Goal: Task Accomplishment & Management: Complete application form

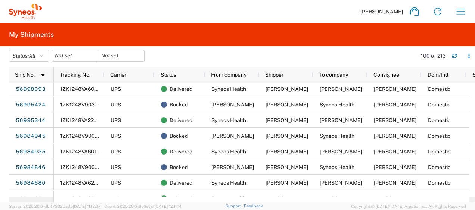
scroll to position [112, 0]
click at [456, 12] on icon "button" at bounding box center [461, 12] width 12 height 12
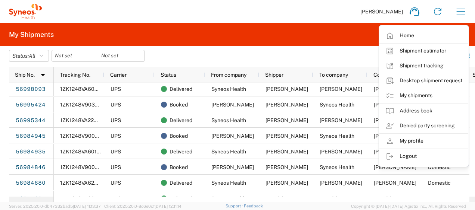
drag, startPoint x: 410, startPoint y: 50, endPoint x: 406, endPoint y: 52, distance: 4.2
click at [410, 50] on link "Shipment estimator" at bounding box center [423, 51] width 89 height 15
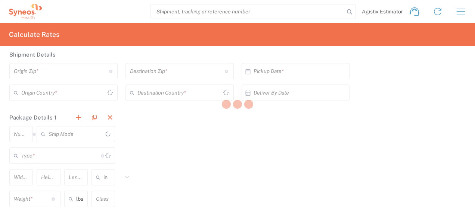
type input "US Dollar"
type input "[GEOGRAPHIC_DATA]"
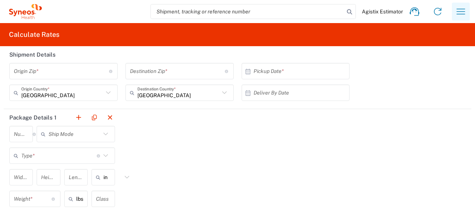
click at [456, 12] on icon "button" at bounding box center [460, 12] width 9 height 6
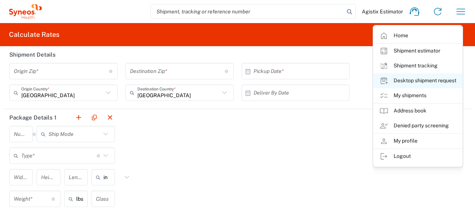
click at [410, 79] on link "Desktop shipment request" at bounding box center [417, 81] width 89 height 15
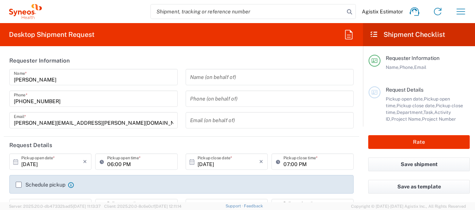
type input "[US_STATE]"
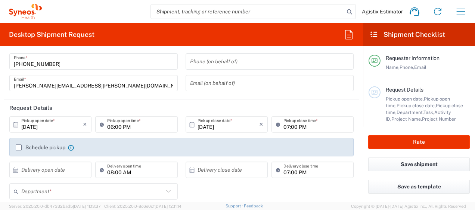
type input "[PERSON_NAME] LLC-[GEOGRAPHIC_DATA] [GEOGRAPHIC_DATA] [GEOGRAPHIC_DATA]"
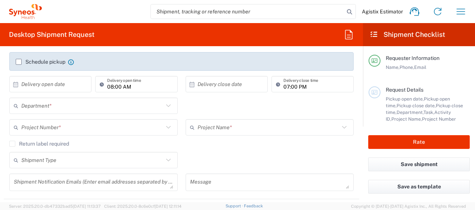
scroll to position [112, 0]
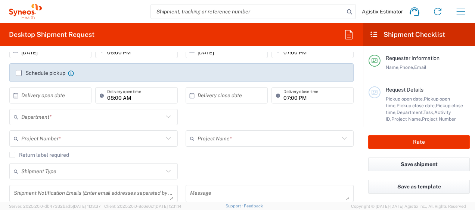
click at [140, 99] on input "08:00 AM" at bounding box center [140, 95] width 66 height 13
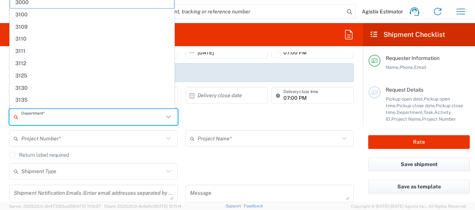
click at [145, 112] on input "text" at bounding box center [92, 117] width 142 height 13
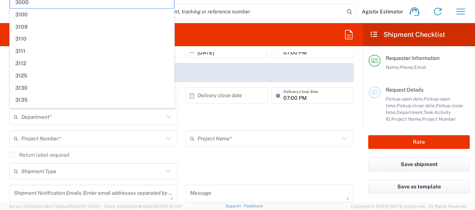
click at [211, 119] on div "Department * 3000 3100 3109 3110 3111 3112 3125 3130 3135 3136 3150 3155 3165 3…" at bounding box center [182, 120] width 352 height 22
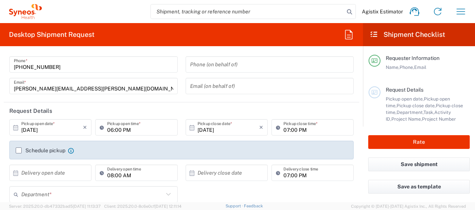
scroll to position [37, 0]
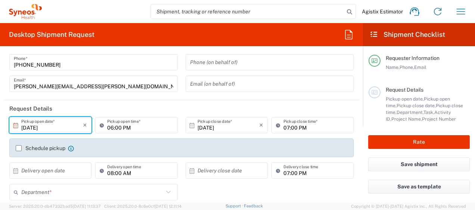
click at [60, 122] on input "[DATE]" at bounding box center [52, 125] width 62 height 13
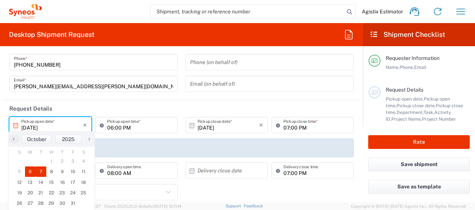
click at [43, 173] on span "7" at bounding box center [40, 172] width 11 height 10
type input "[DATE]"
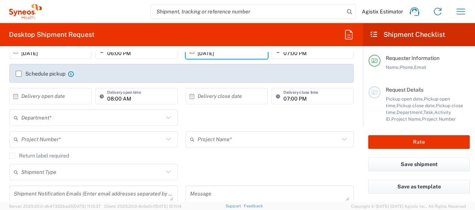
scroll to position [149, 0]
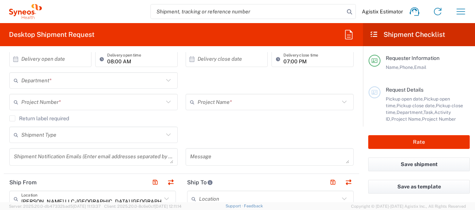
click at [85, 84] on input "text" at bounding box center [92, 80] width 142 height 13
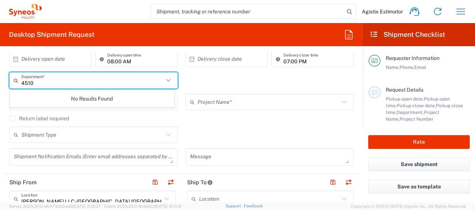
type input "4510"
click at [213, 81] on div "4510 Department * No Results Found" at bounding box center [182, 83] width 352 height 22
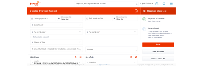
scroll to position [111, 0]
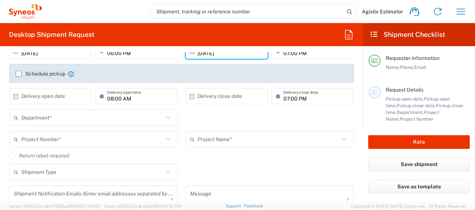
click at [169, 119] on icon at bounding box center [168, 118] width 10 height 10
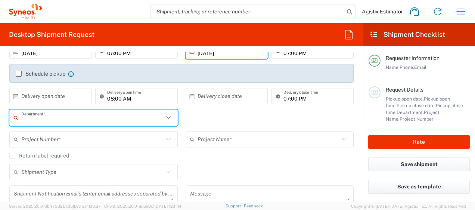
click at [134, 144] on input "text" at bounding box center [92, 139] width 142 height 13
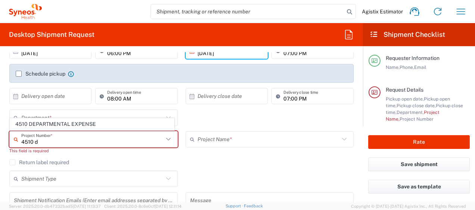
click at [78, 121] on span "4510 DEPARTMENTAL EXPENSE" at bounding box center [92, 125] width 164 height 12
type input "4510 DEPARTMENTAL EXPENSE"
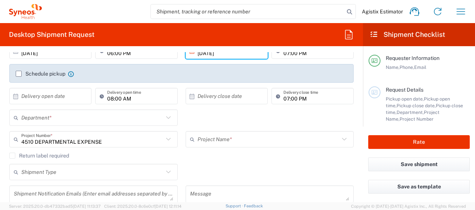
type input "4510 DEPARTMENTAL EXPENSE"
click at [99, 117] on input "text" at bounding box center [92, 118] width 142 height 13
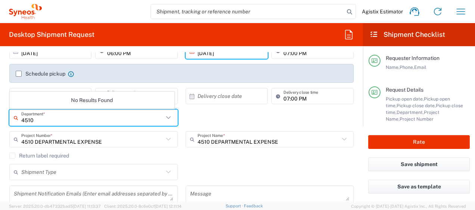
click at [60, 121] on input "4510" at bounding box center [92, 118] width 142 height 13
type input "4510"
click at [84, 122] on input "4510" at bounding box center [92, 118] width 142 height 13
click at [156, 118] on input "4510" at bounding box center [92, 118] width 142 height 13
drag, startPoint x: 78, startPoint y: 119, endPoint x: -19, endPoint y: 110, distance: 97.1
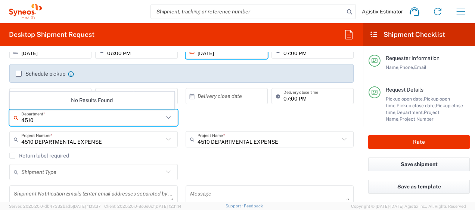
click at [0, 110] on html "Agistix Estimator Home Shipment estimator Shipment tracking Desktop shipment re…" at bounding box center [237, 105] width 475 height 210
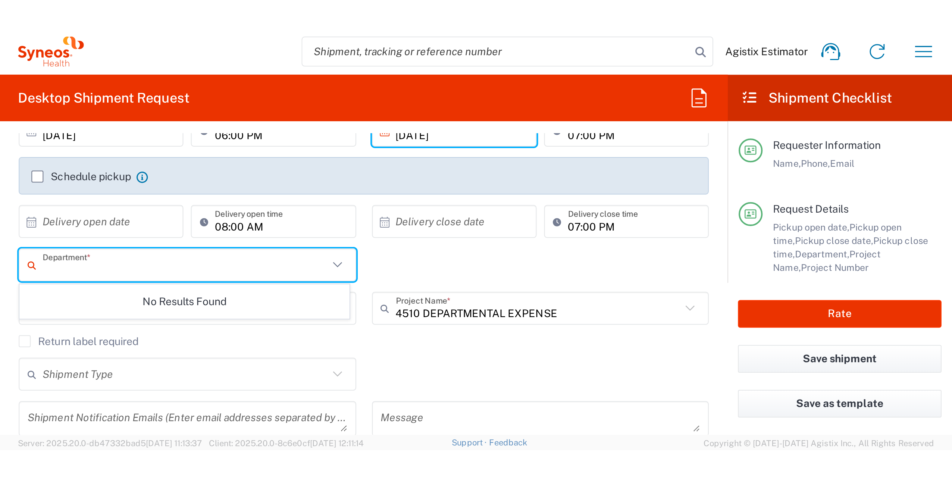
scroll to position [0, 0]
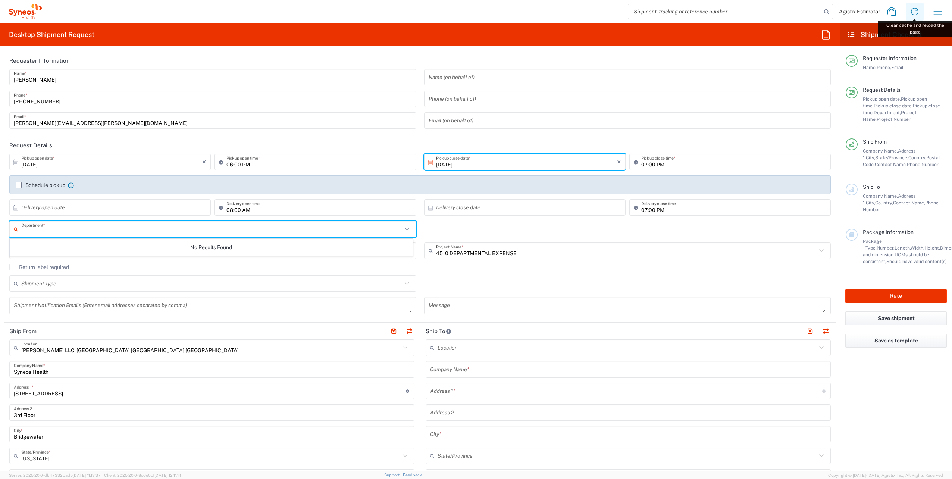
click at [474, 14] on icon at bounding box center [915, 12] width 12 height 12
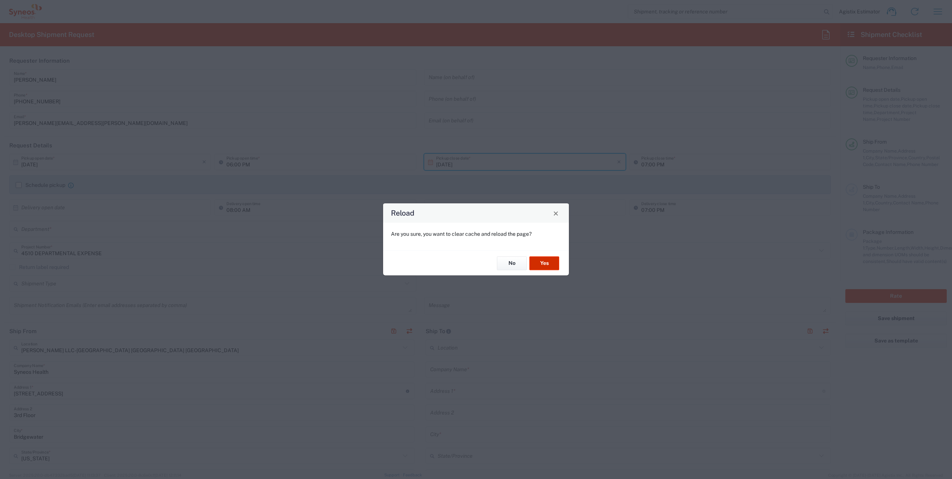
drag, startPoint x: 534, startPoint y: 261, endPoint x: 571, endPoint y: 264, distance: 37.1
click at [474, 210] on button "Yes" at bounding box center [545, 263] width 30 height 14
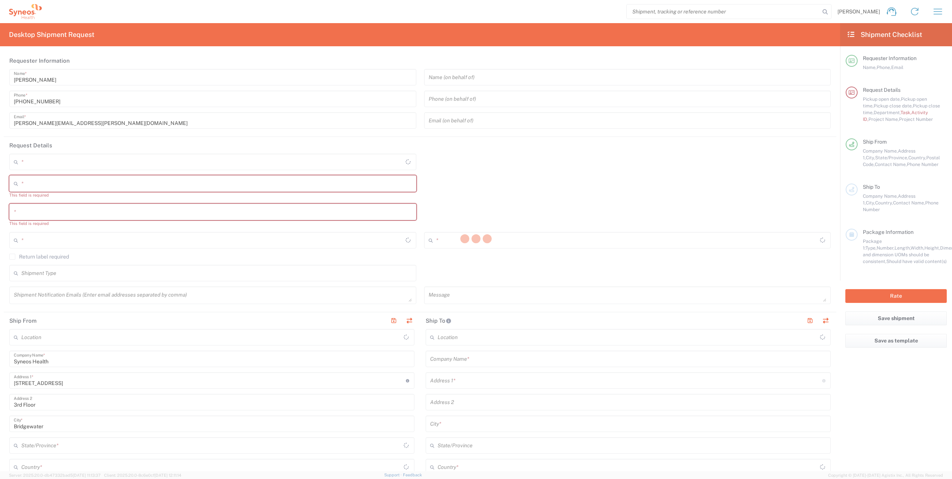
type input "[US_STATE]"
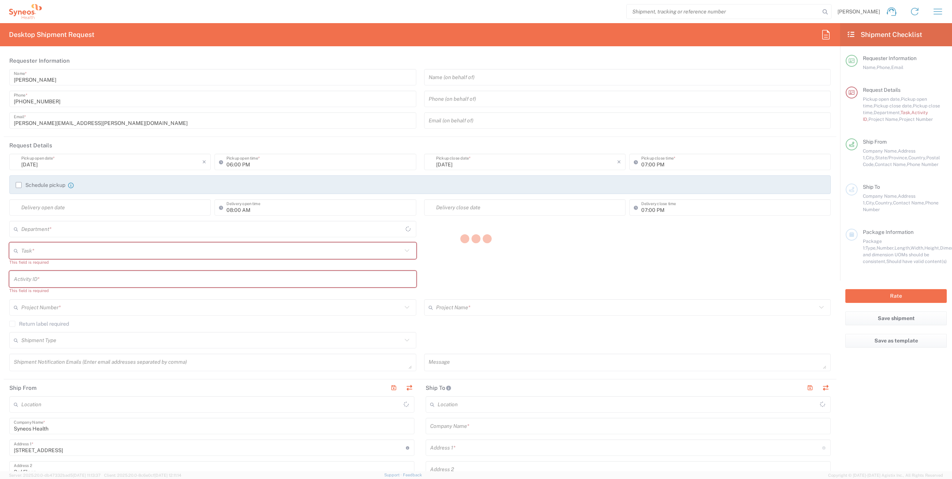
type input "4510"
type input "[GEOGRAPHIC_DATA]"
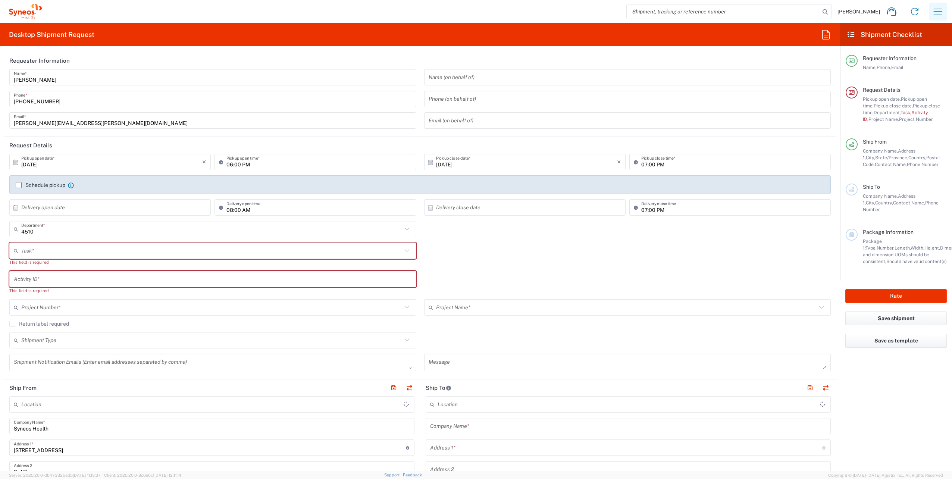
click at [936, 12] on icon "button" at bounding box center [938, 12] width 12 height 12
type input "Syneos Health, LLC-[GEOGRAPHIC_DATA] [GEOGRAPHIC_DATA] [GEOGRAPHIC_DATA]"
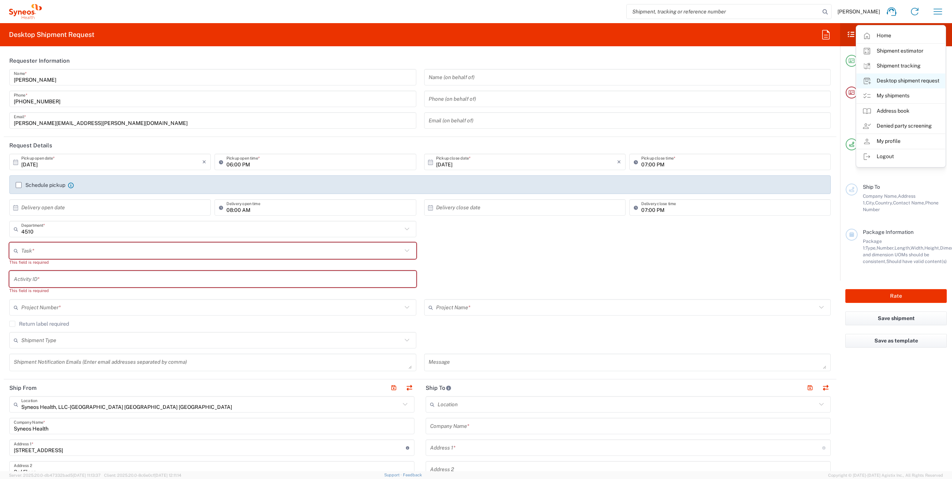
click at [897, 83] on link "Desktop shipment request" at bounding box center [901, 81] width 89 height 15
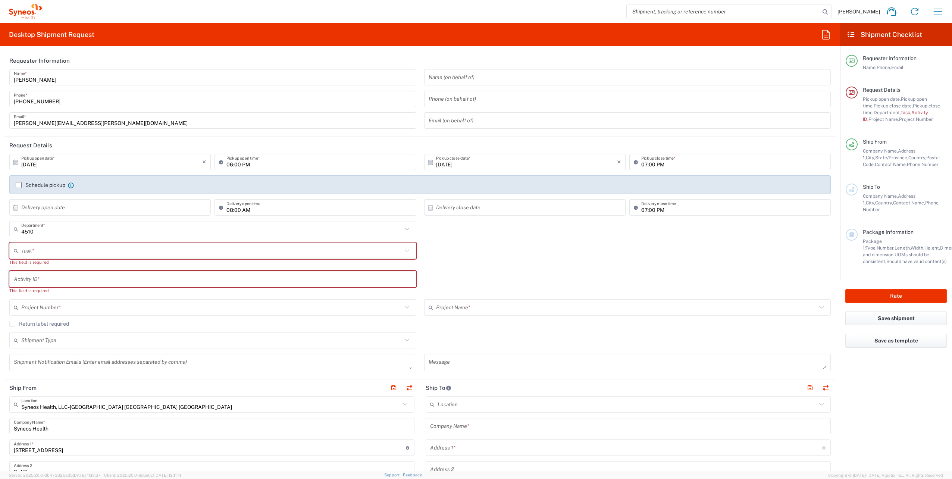
click at [89, 249] on input "text" at bounding box center [211, 250] width 381 height 13
click at [45, 292] on span "New Hire" at bounding box center [211, 291] width 403 height 12
type input "New Hire"
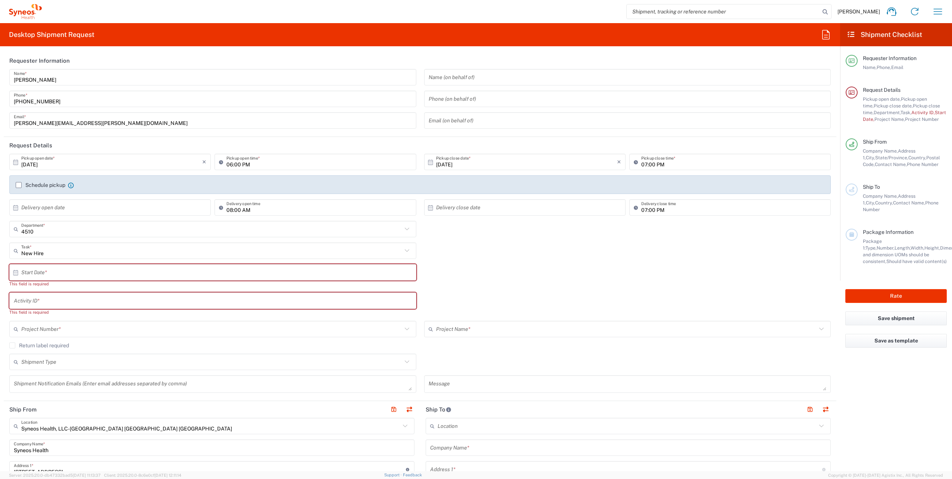
click at [44, 273] on input "text" at bounding box center [214, 272] width 387 height 13
click at [104, 161] on input "[DATE]" at bounding box center [111, 162] width 181 height 13
click at [99, 207] on span "7" at bounding box center [100, 208] width 11 height 10
type input "[DATE]"
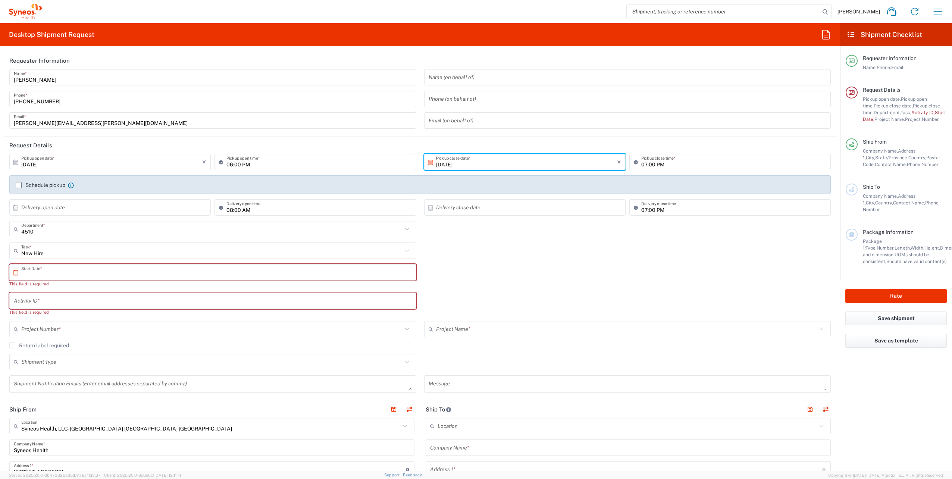
click at [91, 272] on input "text" at bounding box center [214, 272] width 387 height 13
click at [191, 328] on span "13" at bounding box center [192, 330] width 11 height 10
type input "10/13/2025"
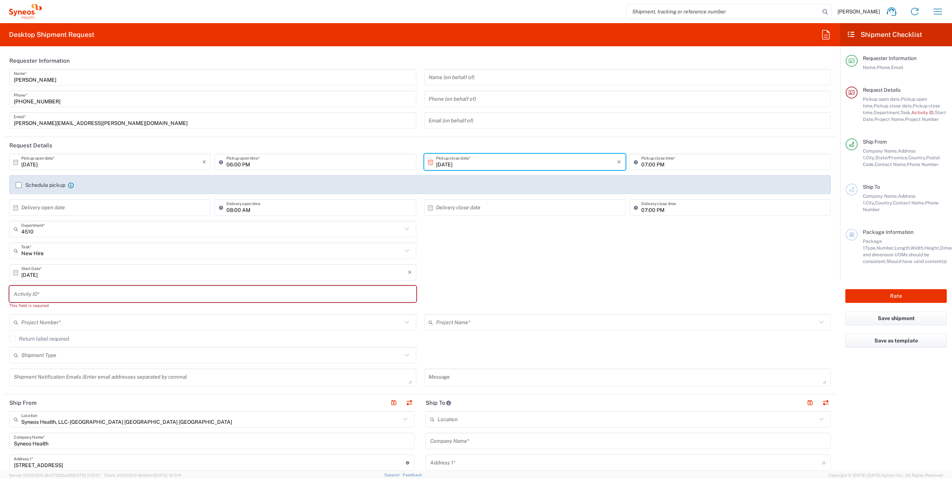
click at [56, 290] on input "text" at bounding box center [213, 294] width 398 height 13
paste input "SCTASK2719393"
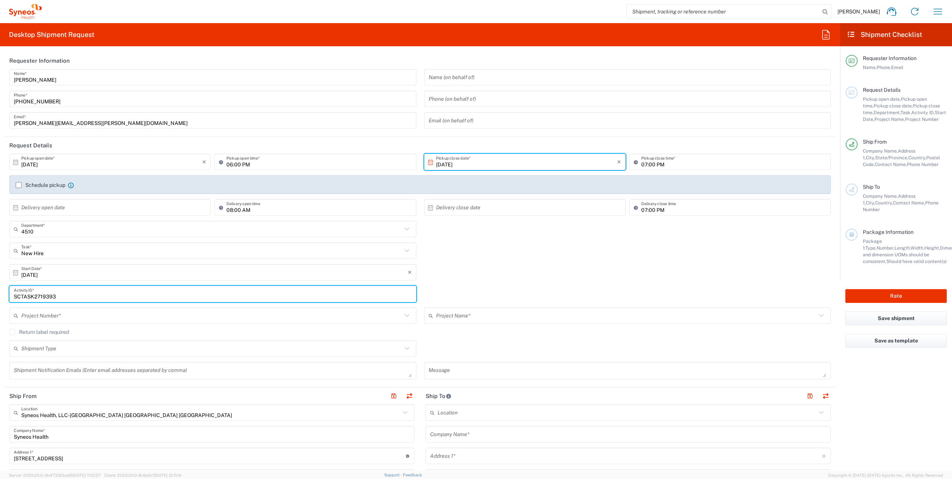
type input "SCTASK2719393"
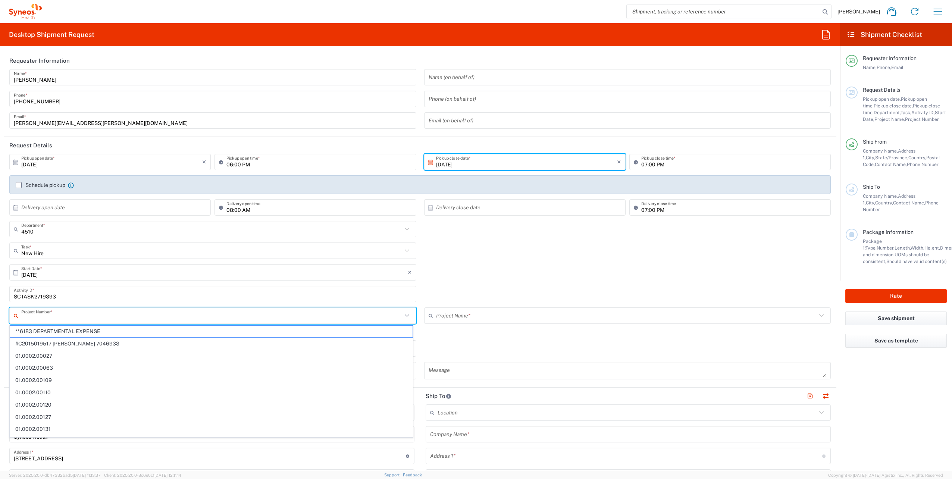
click at [49, 311] on input "text" at bounding box center [211, 315] width 381 height 13
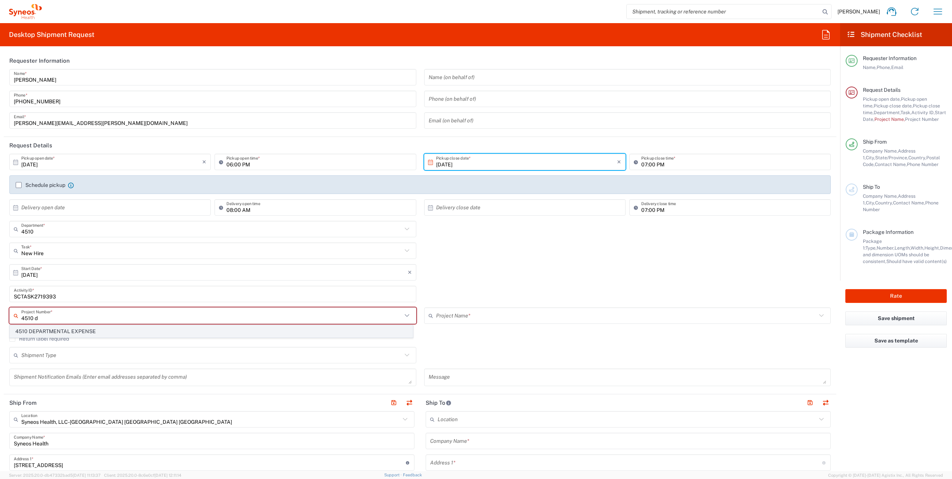
click at [57, 328] on span "4510 DEPARTMENTAL EXPENSE" at bounding box center [211, 332] width 403 height 12
type input "4510 DEPARTMENTAL EXPENSE"
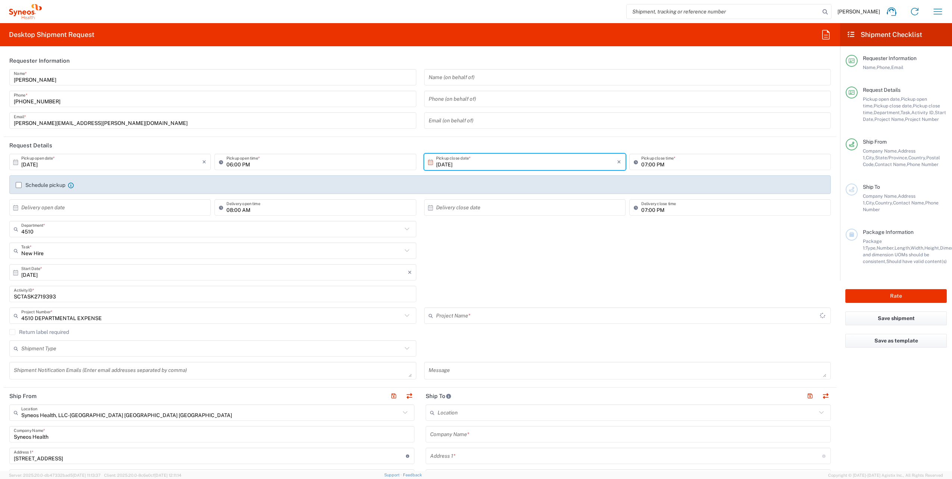
type input "4510 DEPARTMENTAL EXPENSE"
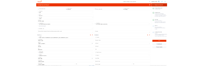
scroll to position [187, 0]
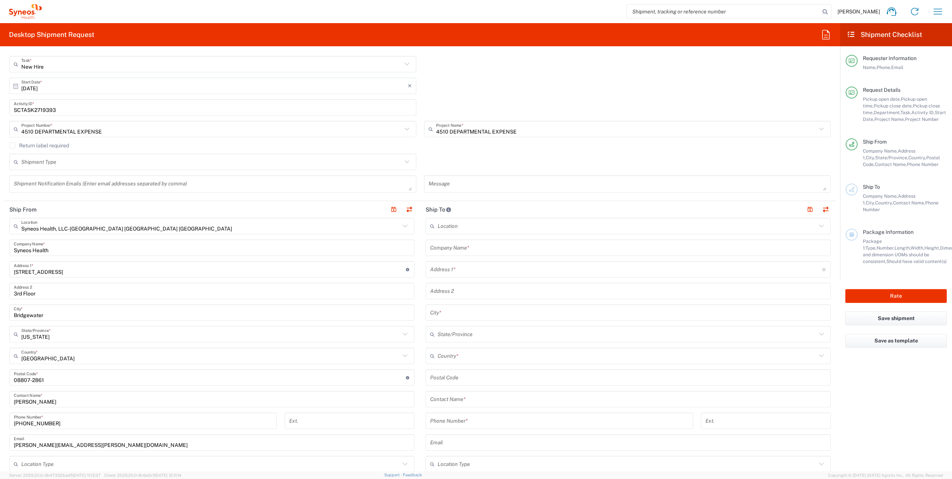
drag, startPoint x: 479, startPoint y: 356, endPoint x: 481, endPoint y: 350, distance: 6.3
click at [479, 355] on input "text" at bounding box center [627, 356] width 379 height 13
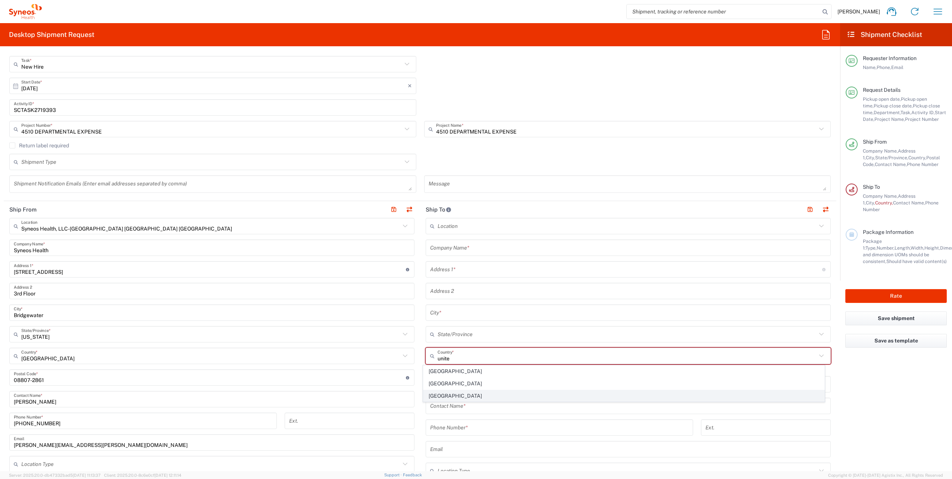
click at [438, 394] on span "[GEOGRAPHIC_DATA]" at bounding box center [624, 396] width 401 height 12
type input "[GEOGRAPHIC_DATA]"
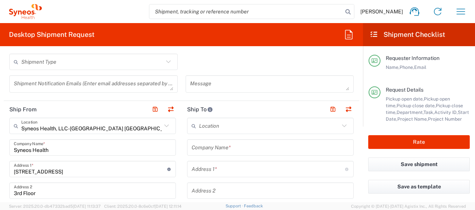
scroll to position [299, 0]
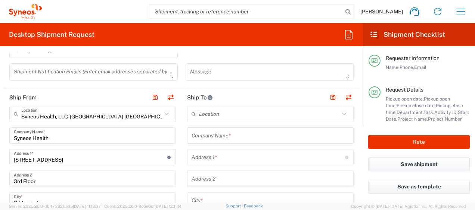
click at [221, 137] on input "text" at bounding box center [269, 135] width 157 height 13
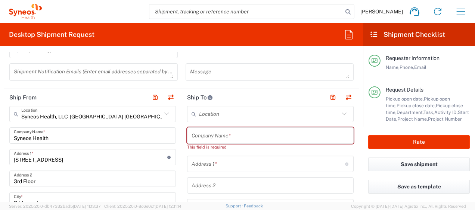
click at [225, 137] on input "text" at bounding box center [269, 135] width 157 height 13
paste input "Marie Grace"
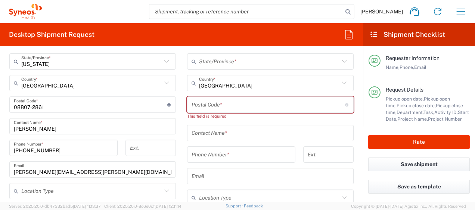
scroll to position [448, 0]
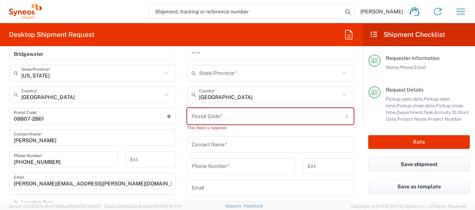
type input "Marie Grace"
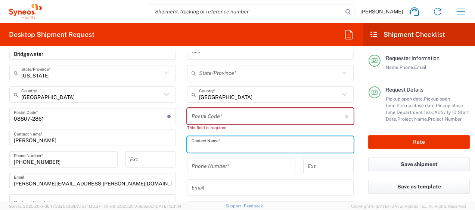
drag, startPoint x: 232, startPoint y: 145, endPoint x: 231, endPoint y: 138, distance: 7.6
click at [232, 145] on input "text" at bounding box center [269, 144] width 157 height 13
paste input "Marie Grace"
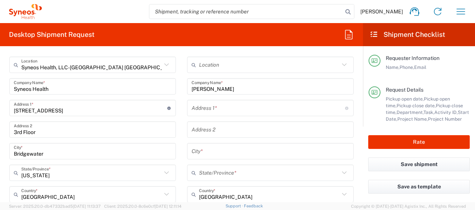
scroll to position [336, 0]
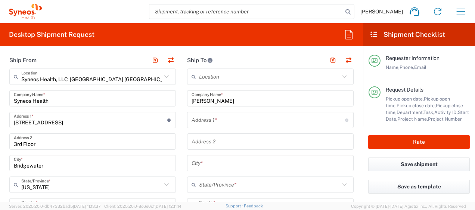
type input "Marie Grace"
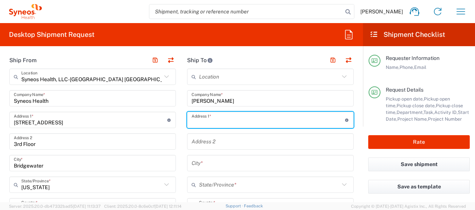
drag, startPoint x: 225, startPoint y: 122, endPoint x: 163, endPoint y: 107, distance: 63.9
click at [225, 122] on input "text" at bounding box center [267, 120] width 153 height 13
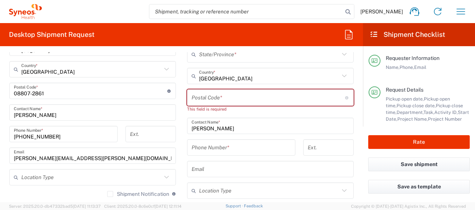
scroll to position [485, 0]
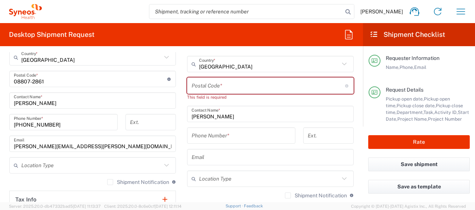
click at [230, 160] on input "text" at bounding box center [269, 157] width 157 height 13
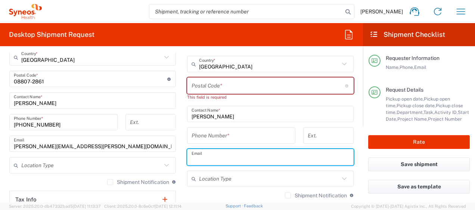
paste input "marietgrace05@gmail.com"
type input "marietgrace05@gmail.com"
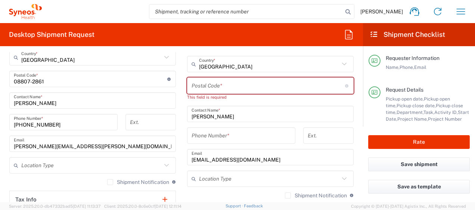
click at [255, 135] on input "tel" at bounding box center [240, 135] width 99 height 13
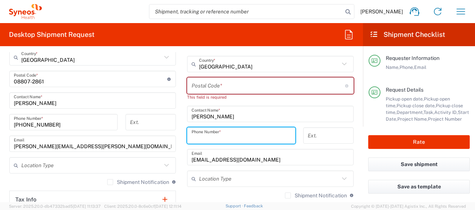
paste input "+1 (609) 9348211"
click at [194, 138] on input "+1 (609) 9348211" at bounding box center [240, 135] width 99 height 13
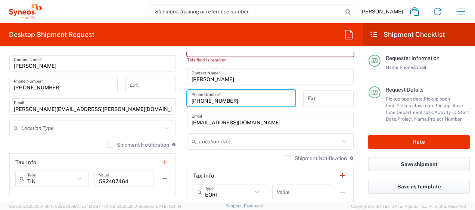
type input "(609) 9348211"
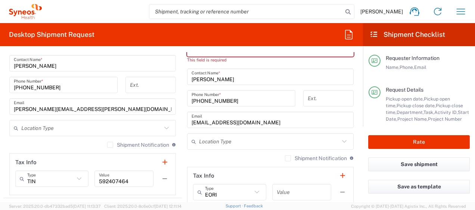
click at [285, 157] on label "Shipment Notification" at bounding box center [316, 159] width 62 height 6
click at [288, 159] on input "Shipment Notification" at bounding box center [288, 159] width 0 height 0
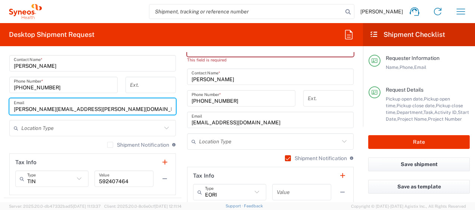
drag, startPoint x: 105, startPoint y: 108, endPoint x: -21, endPoint y: 94, distance: 126.5
click at [0, 94] on html "Ayman Abboud Home Shipment estimator Shipment tracking Desktop shipment request…" at bounding box center [237, 105] width 475 height 210
paste input "nna.sheppar"
type input "anna.sheppard@syneoshealth.com"
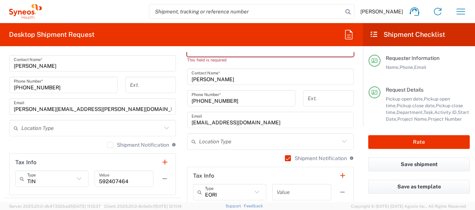
click at [178, 94] on main "Syneos Health, LLC-Morrisville NC US Location Syneos Health, LLC-Morrisville NC…" at bounding box center [93, 38] width 178 height 313
click at [108, 143] on label "Shipment Notification" at bounding box center [138, 145] width 62 height 6
click at [110, 145] on input "Shipment Notification" at bounding box center [110, 145] width 0 height 0
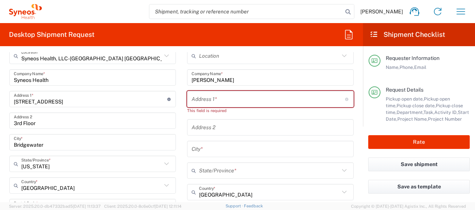
scroll to position [336, 0]
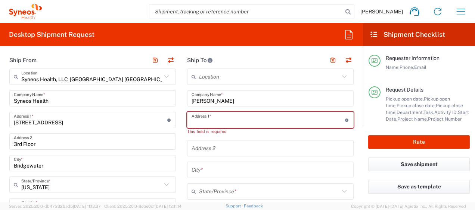
click at [228, 121] on input "text" at bounding box center [267, 120] width 153 height 13
paste input "737 Aston Martin Drive"
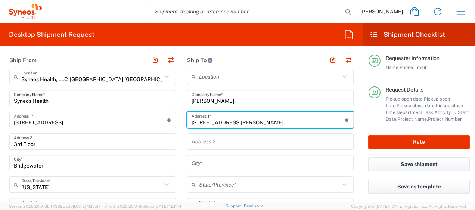
type input "737 Aston Martin Drive"
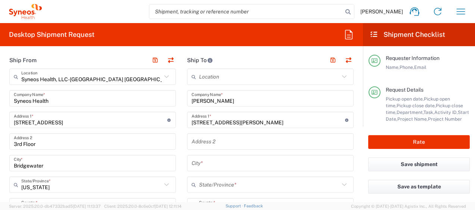
click at [228, 166] on input "text" at bounding box center [269, 163] width 157 height 13
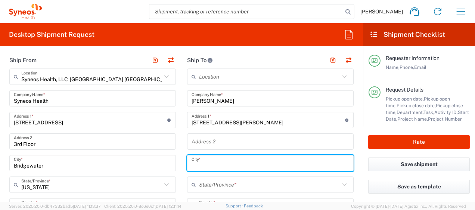
paste input "Lindenwold"
type input "Lindenwold"
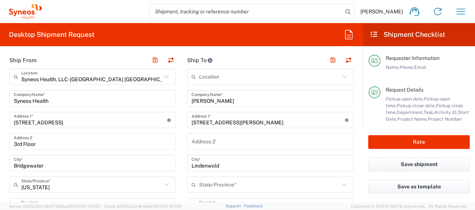
click at [232, 186] on input "text" at bounding box center [269, 185] width 140 height 13
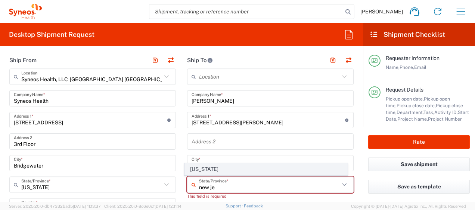
click at [203, 171] on span "[US_STATE]" at bounding box center [266, 170] width 162 height 12
type input "[US_STATE]"
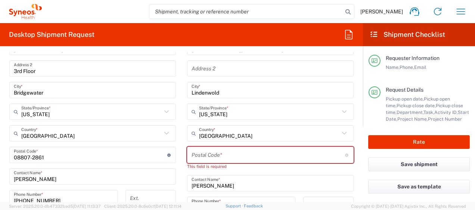
scroll to position [410, 0]
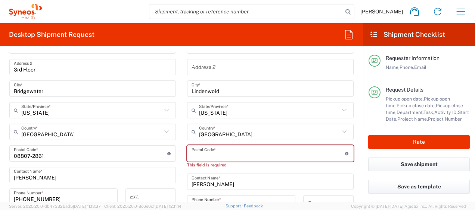
click at [210, 155] on input "undefined" at bounding box center [267, 153] width 153 height 13
paste input "08021"
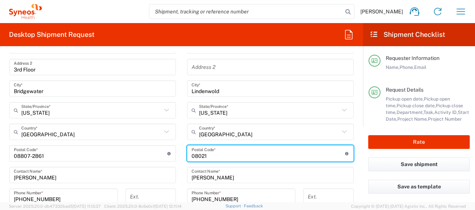
type input "08021"
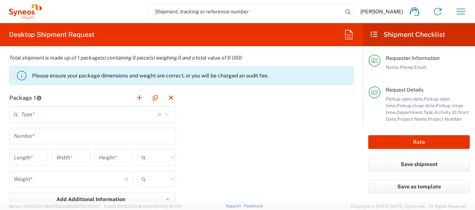
scroll to position [672, 0]
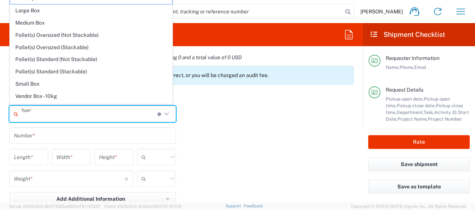
click at [136, 113] on input "text" at bounding box center [89, 114] width 136 height 13
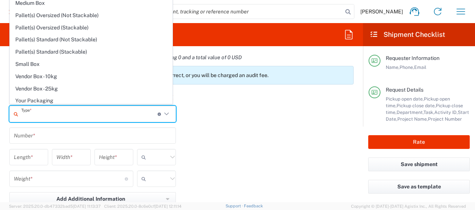
click at [62, 97] on span "Your Packaging" at bounding box center [91, 101] width 162 height 12
type input "Your Packaging"
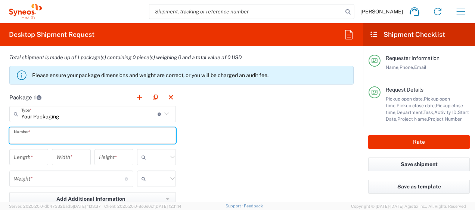
click at [43, 137] on input "text" at bounding box center [92, 135] width 157 height 13
type input "1"
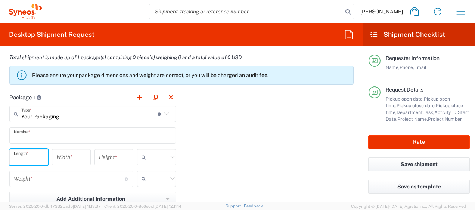
click at [29, 155] on input "number" at bounding box center [29, 157] width 30 height 13
type input "16"
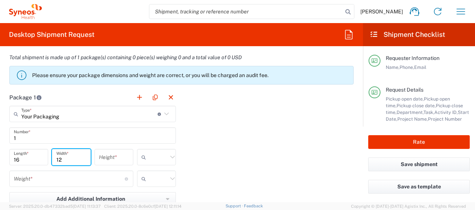
type input "12"
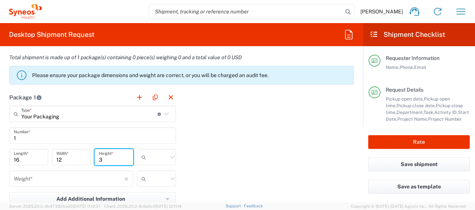
type input "3"
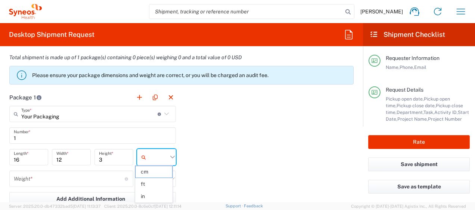
click at [162, 159] on input "text" at bounding box center [158, 158] width 19 height 12
click at [147, 199] on span "in" at bounding box center [153, 197] width 37 height 12
type input "in"
click at [82, 179] on input "number" at bounding box center [69, 179] width 111 height 13
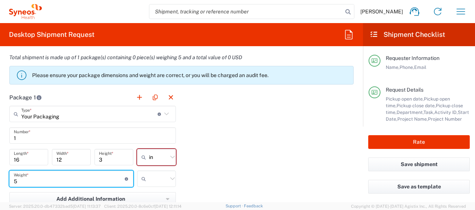
type input "5"
click at [160, 179] on input "text" at bounding box center [158, 179] width 19 height 12
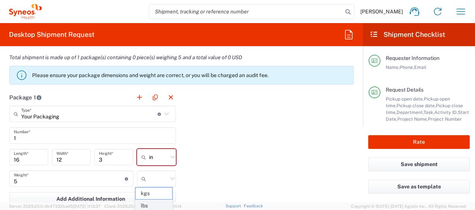
click at [154, 205] on span "lbs" at bounding box center [153, 206] width 37 height 12
type input "lbs"
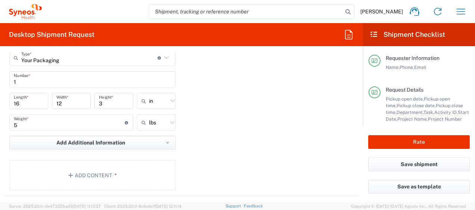
scroll to position [746, 0]
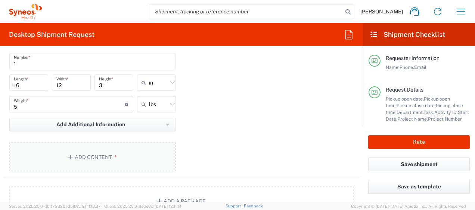
click at [128, 154] on button "Add Content *" at bounding box center [92, 157] width 166 height 31
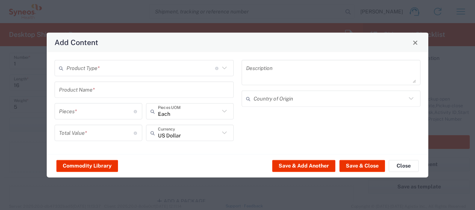
click at [160, 69] on input "text" at bounding box center [140, 68] width 149 height 13
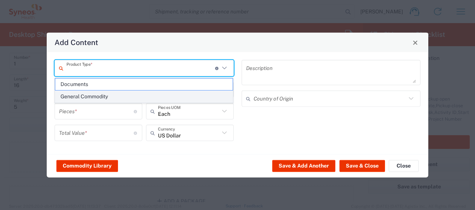
click at [122, 96] on span "General Commodity" at bounding box center [144, 97] width 178 height 12
type input "General Commodity"
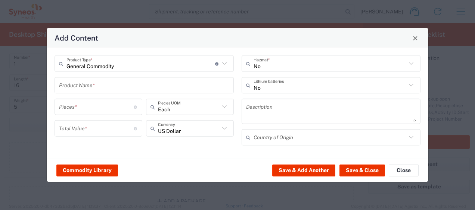
click at [88, 88] on input "text" at bounding box center [144, 85] width 170 height 13
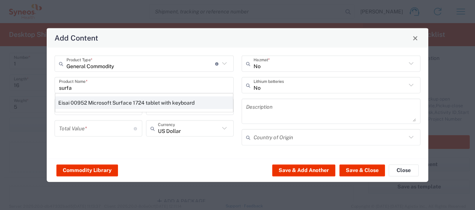
click at [99, 101] on div "Eisai 00952 Microsoft Surface 1724 tablet with keyboard" at bounding box center [144, 103] width 178 height 13
type input "Eisai 00952 Microsoft Surface 1724 tablet with keyboard"
type input "1"
type input "400"
type textarea "Eisai 00952 Microsoft Surface 1724 tablet with keyboard"
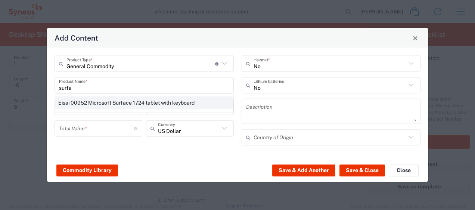
type input "[GEOGRAPHIC_DATA]"
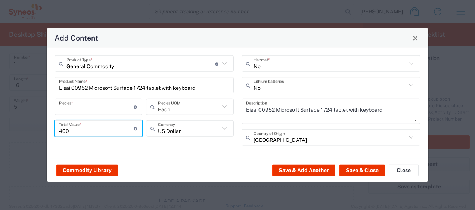
drag, startPoint x: 75, startPoint y: 134, endPoint x: 41, endPoint y: 123, distance: 35.9
click at [41, 123] on div "Add Content General Commodity Product Type * Document: Paper document generated…" at bounding box center [237, 105] width 475 height 210
type input "700"
click at [271, 87] on input "text" at bounding box center [329, 85] width 153 height 13
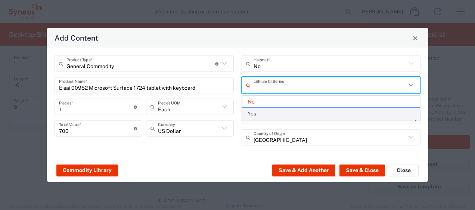
click at [259, 114] on span "Yes" at bounding box center [331, 114] width 178 height 12
type input "Yes"
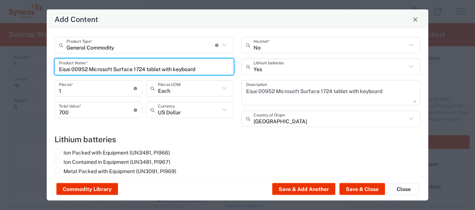
drag, startPoint x: 204, startPoint y: 70, endPoint x: 13, endPoint y: 34, distance: 194.5
click at [13, 34] on div "Add Content General Commodity Product Type * Document: Paper document generated…" at bounding box center [237, 105] width 475 height 210
click at [89, 71] on input "Eisai 00952 Microsoft Surface 1724 tablet with keyboard" at bounding box center [144, 66] width 170 height 13
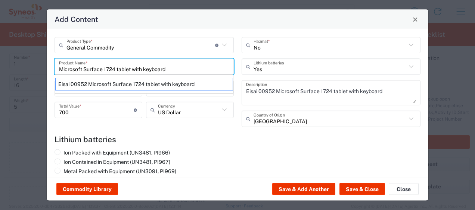
click at [169, 68] on input "Microsoft Surface 1724 tablet with keyboard" at bounding box center [144, 66] width 170 height 13
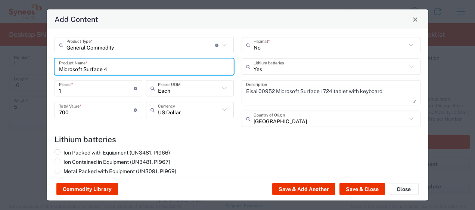
type input "Microsoft Surface 4"
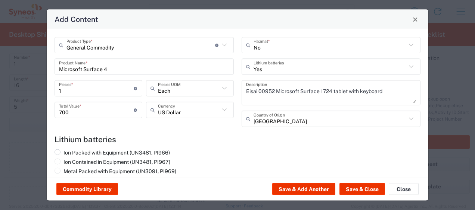
click at [165, 151] on label "Ion Packed with Equipment (UN3481, PI966)" at bounding box center [111, 153] width 115 height 7
click at [68, 151] on input "Ion Packed with Equipment (UN3481, PI966)" at bounding box center [65, 152] width 5 height 5
radio input "true"
click at [356, 187] on button "Save & Close" at bounding box center [362, 190] width 46 height 12
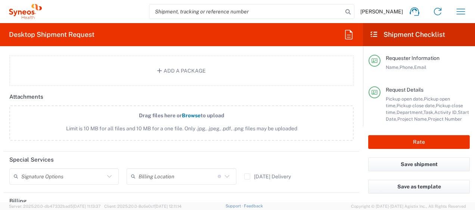
scroll to position [933, 0]
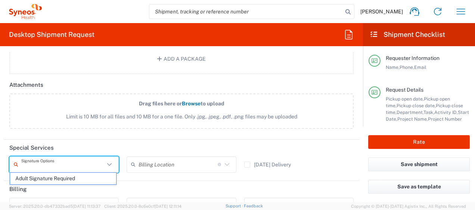
click at [85, 158] on input "text" at bounding box center [62, 164] width 83 height 13
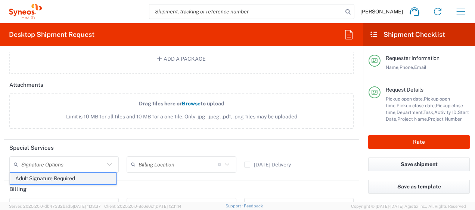
click at [59, 180] on span "Adult Signature Required" at bounding box center [63, 179] width 106 height 12
type input "Adult Signature Required"
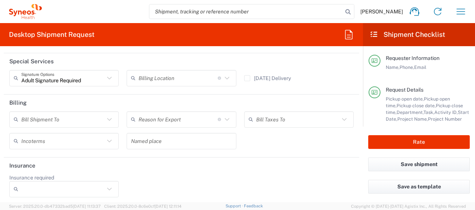
scroll to position [1020, 0]
click at [75, 183] on input "Insurance required" at bounding box center [62, 189] width 83 height 12
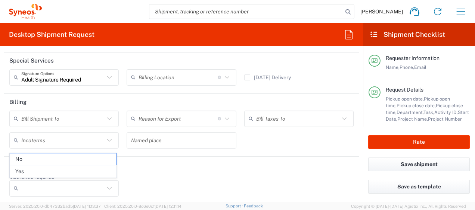
drag, startPoint x: 58, startPoint y: 172, endPoint x: 72, endPoint y: 174, distance: 14.2
click at [59, 172] on span "Yes" at bounding box center [63, 172] width 106 height 12
type input "Yes"
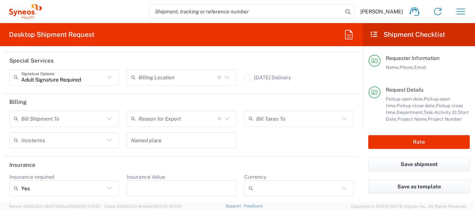
click at [158, 190] on input "Insurance Value" at bounding box center [181, 189] width 100 height 12
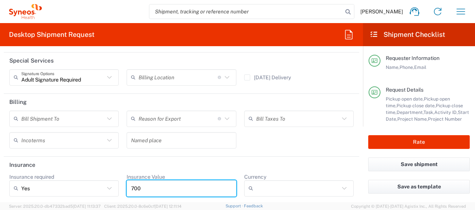
type input "700"
click at [256, 187] on input "Currency" at bounding box center [297, 189] width 83 height 12
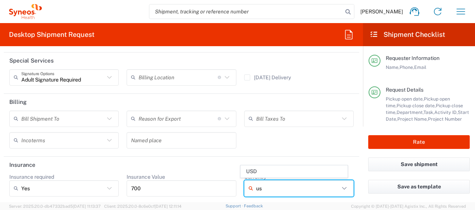
drag, startPoint x: 252, startPoint y: 169, endPoint x: 322, endPoint y: 162, distance: 71.2
click at [252, 169] on span "USD" at bounding box center [294, 172] width 106 height 12
type input "USD"
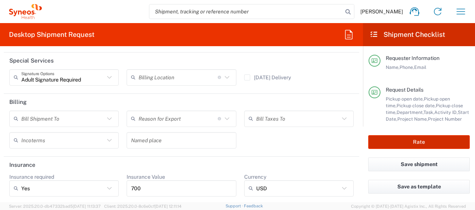
click at [415, 139] on button "Rate" at bounding box center [418, 142] width 101 height 14
type input "4510 DEPARTMENTAL EXPENSE"
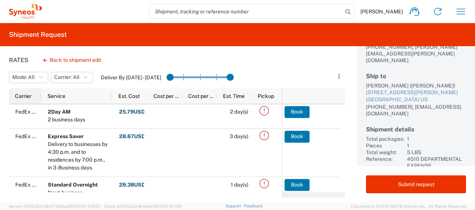
drag, startPoint x: 30, startPoint y: 96, endPoint x: 40, endPoint y: 97, distance: 10.1
click at [40, 97] on div at bounding box center [41, 96] width 3 height 16
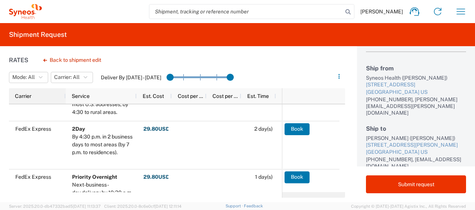
drag, startPoint x: 40, startPoint y: 96, endPoint x: 64, endPoint y: 97, distance: 24.6
click at [64, 97] on div at bounding box center [65, 96] width 3 height 16
click at [62, 10] on div "Ayman Abboud Home Shipment estimator Shipment tracking Desktop shipment request…" at bounding box center [257, 12] width 430 height 18
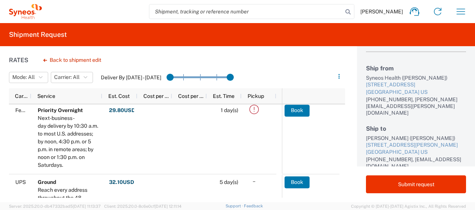
scroll to position [194, 0]
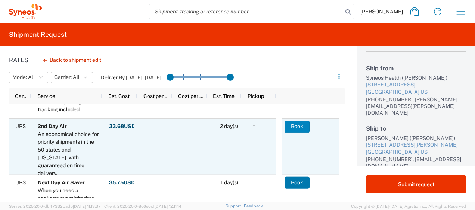
click at [287, 128] on button "Book" at bounding box center [296, 127] width 25 height 12
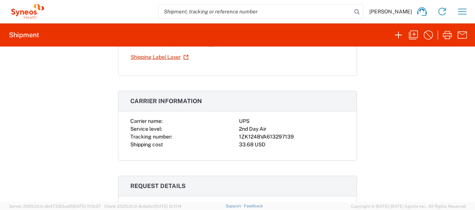
click at [291, 136] on div "1ZK1248VA613297139" at bounding box center [292, 137] width 106 height 8
drag, startPoint x: 289, startPoint y: 136, endPoint x: 236, endPoint y: 135, distance: 53.4
click at [239, 135] on div "1ZK1248VA613297139" at bounding box center [292, 137] width 106 height 8
copy div "1ZK1248VA613297139"
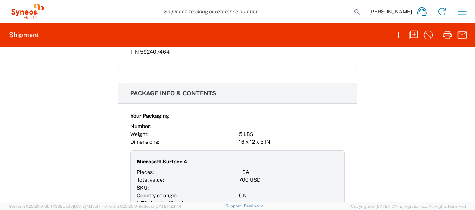
scroll to position [634, 0]
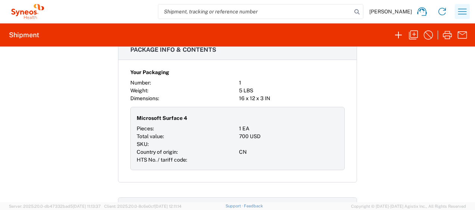
click at [466, 11] on icon "button" at bounding box center [462, 12] width 12 height 12
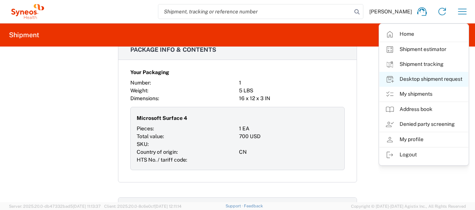
click at [409, 80] on link "Desktop shipment request" at bounding box center [423, 79] width 89 height 15
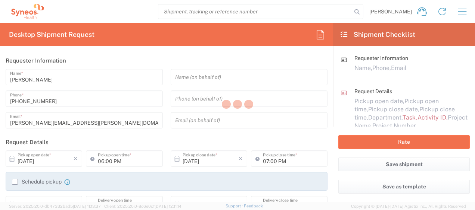
type input "4510"
type input "[US_STATE]"
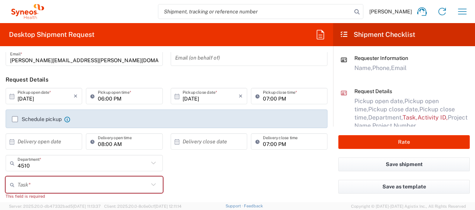
scroll to position [75, 0]
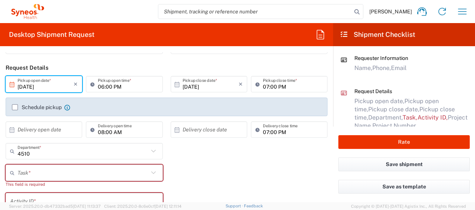
click at [54, 82] on input "[DATE]" at bounding box center [46, 84] width 56 height 13
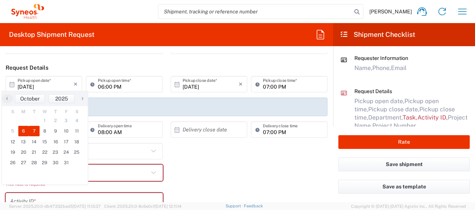
click at [35, 131] on span "7" at bounding box center [34, 131] width 11 height 10
type input "[DATE]"
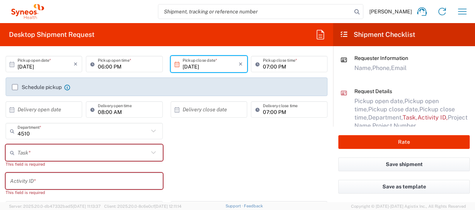
scroll to position [112, 0]
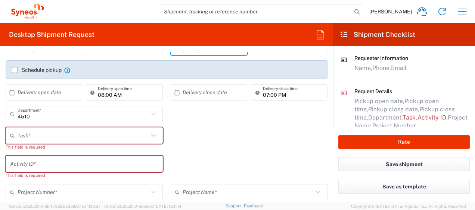
click at [128, 137] on input "text" at bounding box center [83, 135] width 131 height 13
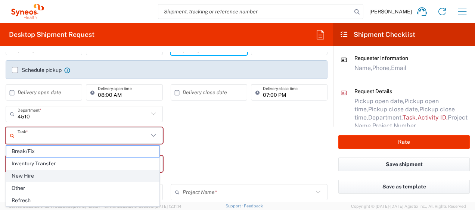
click at [47, 174] on span "New Hire" at bounding box center [82, 177] width 153 height 12
type input "New Hire"
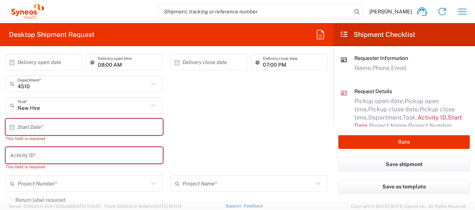
scroll to position [149, 0]
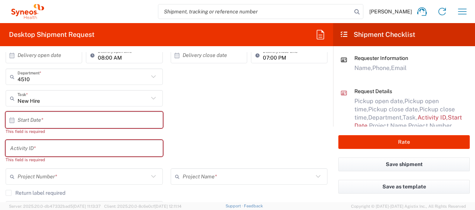
click at [77, 121] on input "text" at bounding box center [86, 120] width 137 height 13
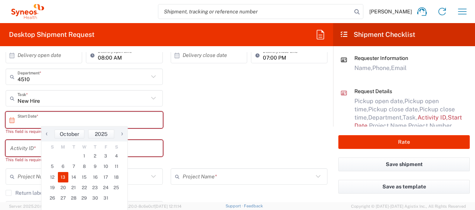
drag, startPoint x: 64, startPoint y: 171, endPoint x: 65, endPoint y: 177, distance: 6.2
click at [63, 176] on span "13" at bounding box center [63, 177] width 11 height 10
type input "10/13/2025"
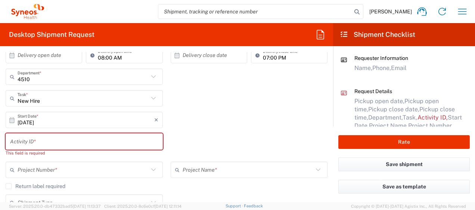
click at [44, 137] on input "text" at bounding box center [84, 141] width 148 height 13
paste input "SCTASK2721900"
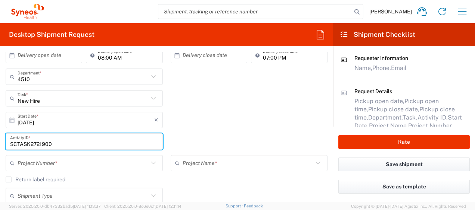
type input "SCTASK2721900"
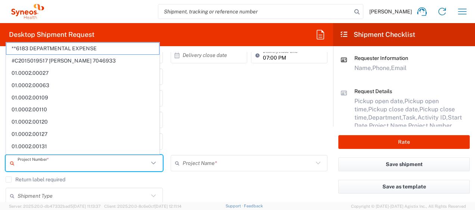
click at [41, 162] on input "text" at bounding box center [83, 163] width 131 height 13
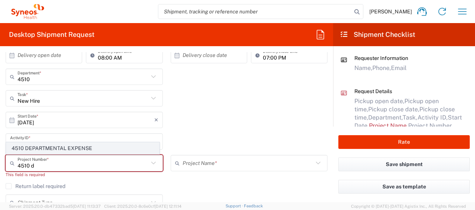
click at [45, 151] on span "4510 DEPARTMENTAL EXPENSE" at bounding box center [82, 149] width 153 height 12
type input "4510 DEPARTMENTAL EXPENSE"
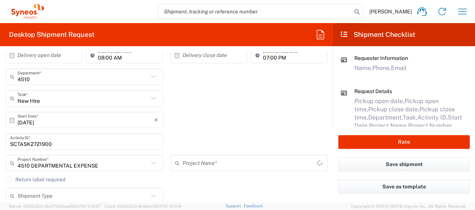
type input "4510 DEPARTMENTAL EXPENSE"
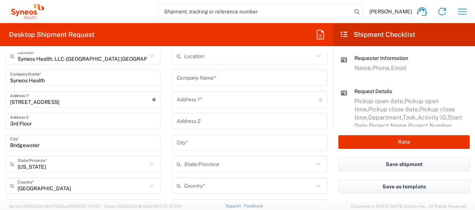
scroll to position [373, 0]
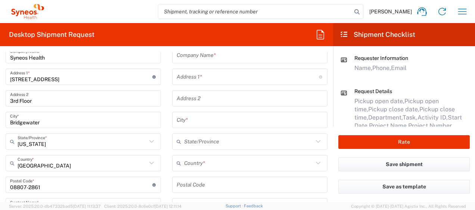
click at [210, 165] on input "text" at bounding box center [248, 163] width 129 height 13
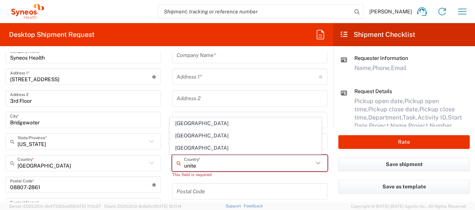
click at [192, 147] on span "[GEOGRAPHIC_DATA]" at bounding box center [245, 149] width 151 height 12
type input "[GEOGRAPHIC_DATA]"
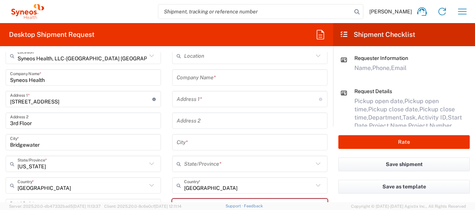
scroll to position [336, 0]
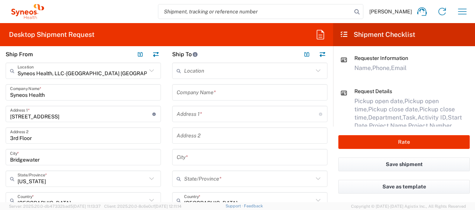
click at [204, 94] on input "text" at bounding box center [250, 92] width 146 height 13
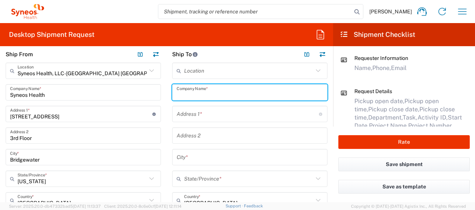
paste input "Sara Yackoski"
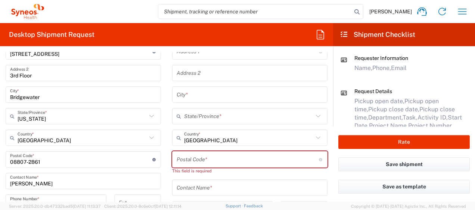
scroll to position [410, 0]
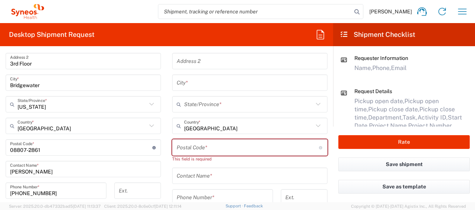
type input "Sara Yackoski"
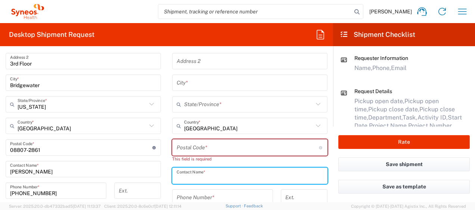
click at [218, 178] on input "text" at bounding box center [250, 176] width 146 height 13
paste input "Sara Yackoski"
type input "Sara Yackoski"
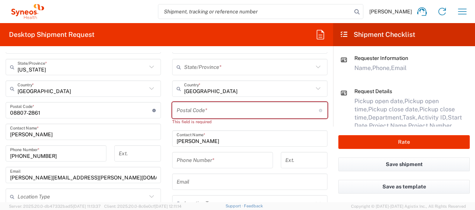
scroll to position [485, 0]
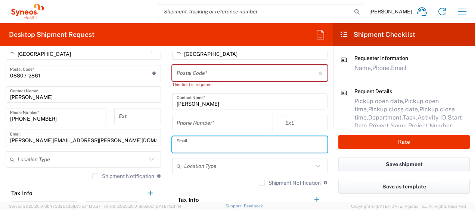
click at [204, 147] on input "text" at bounding box center [250, 144] width 146 height 13
paste input "sayackoski@gmail.com"
type input "sayackoski@gmail.com"
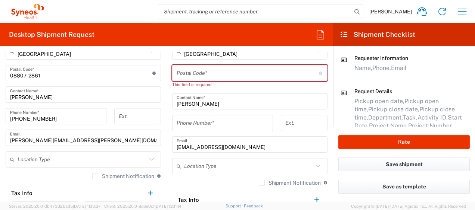
click at [233, 124] on input "tel" at bounding box center [223, 123] width 92 height 13
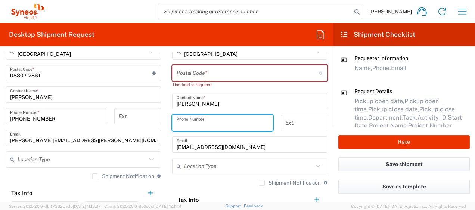
paste input "+1 (570) 5925690"
click at [180, 125] on input "+1 (570) 5925690" at bounding box center [223, 123] width 92 height 13
type input "(570) 5925690"
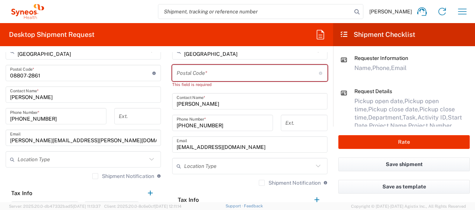
click at [100, 139] on input "[PERSON_NAME][EMAIL_ADDRESS][PERSON_NAME][DOMAIN_NAME]" at bounding box center [83, 138] width 146 height 13
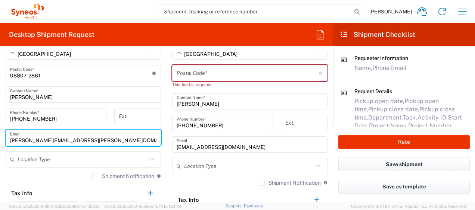
drag, startPoint x: 101, startPoint y: 139, endPoint x: 0, endPoint y: 128, distance: 101.3
click at [0, 129] on html "Ayman Abboud Home Shipment estimator Shipment tracking Desktop shipment request…" at bounding box center [237, 105] width 475 height 210
paste input "nna.sheppar"
type input "anna.sheppard@syneoshealth.com"
click at [93, 177] on label "Shipment Notification" at bounding box center [123, 177] width 62 height 6
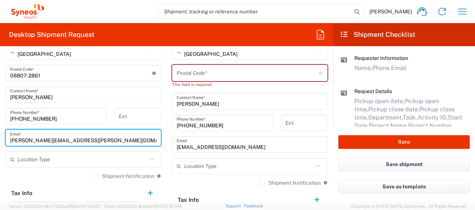
click at [95, 177] on input "Shipment Notification" at bounding box center [95, 177] width 0 height 0
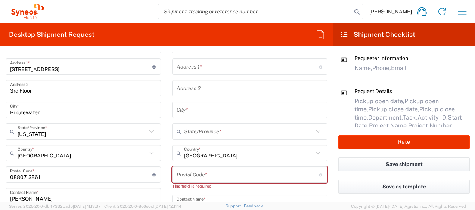
scroll to position [336, 0]
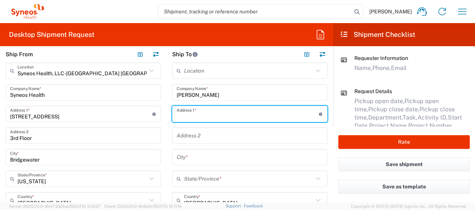
click at [213, 112] on input "text" at bounding box center [248, 114] width 142 height 13
paste input "1221 South Philip Street"
type input "1221 South Philip Street"
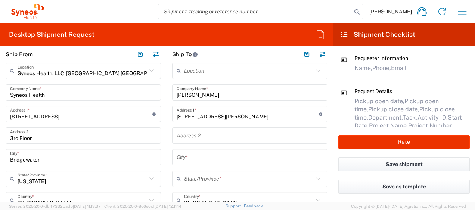
click at [184, 160] on input "text" at bounding box center [250, 157] width 146 height 13
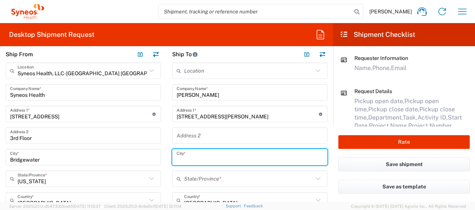
paste input "Philadelphia"
type input "Philadelphia"
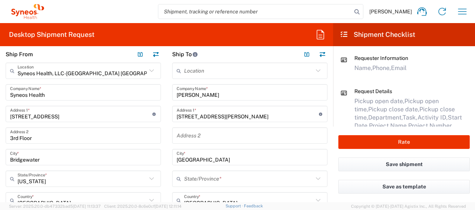
click at [216, 180] on input "text" at bounding box center [248, 179] width 129 height 13
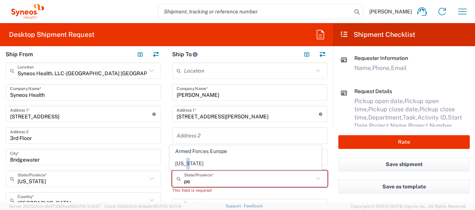
click at [189, 163] on span "[US_STATE]" at bounding box center [245, 164] width 151 height 12
type input "[US_STATE]"
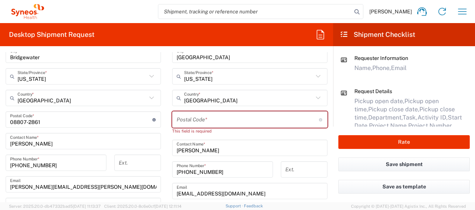
scroll to position [448, 0]
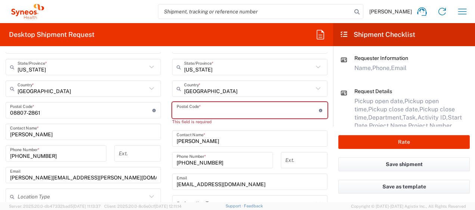
click at [196, 113] on input "undefined" at bounding box center [248, 110] width 142 height 13
paste input "19147"
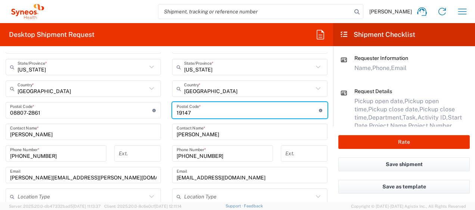
type input "19147"
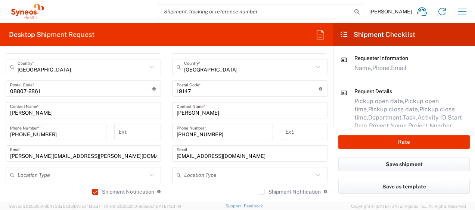
scroll to position [522, 0]
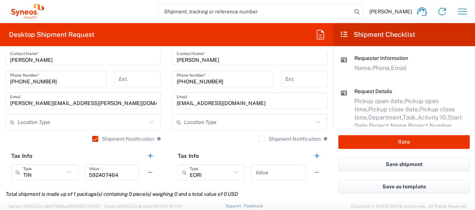
click at [259, 140] on label "Shipment Notification" at bounding box center [290, 139] width 62 height 6
click at [262, 139] on input "Shipment Notification" at bounding box center [262, 139] width 0 height 0
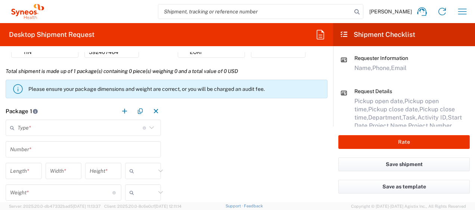
scroll to position [634, 0]
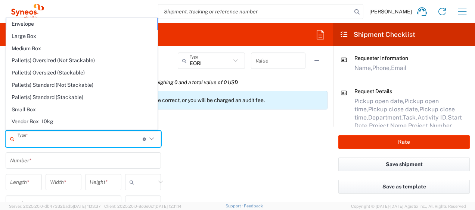
click at [109, 138] on input "text" at bounding box center [80, 139] width 125 height 13
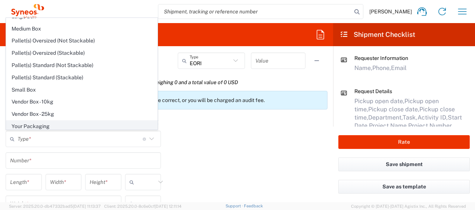
click at [66, 125] on span "Your Packaging" at bounding box center [81, 127] width 151 height 12
type input "Your Packaging"
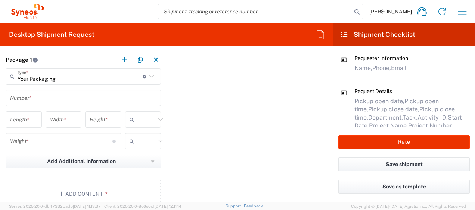
scroll to position [709, 0]
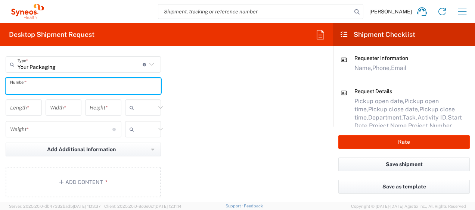
click at [40, 88] on input "text" at bounding box center [83, 86] width 146 height 13
type input "1"
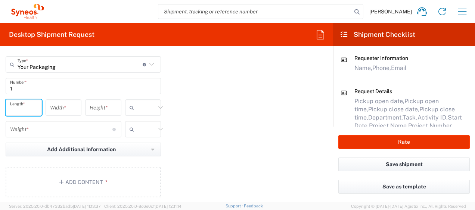
click at [22, 102] on input "number" at bounding box center [23, 107] width 27 height 13
type input "16"
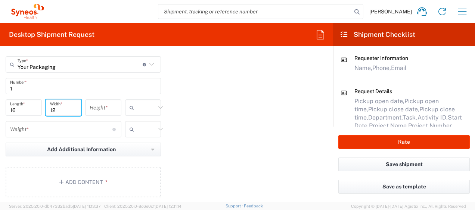
type input "12"
type input "3"
click at [133, 109] on icon at bounding box center [132, 108] width 7 height 12
click at [137, 144] on span "in" at bounding box center [141, 148] width 34 height 12
type input "in"
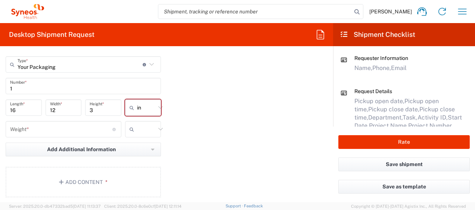
click at [74, 127] on input "number" at bounding box center [61, 129] width 102 height 13
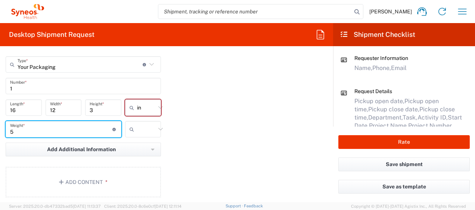
type input "5"
click at [137, 127] on input "text" at bounding box center [146, 130] width 19 height 12
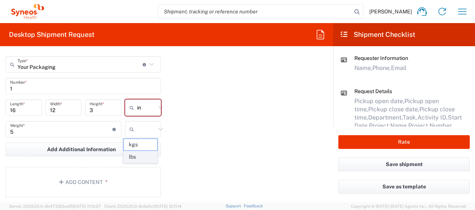
click at [136, 155] on span "lbs" at bounding box center [141, 158] width 34 height 12
type input "lbs"
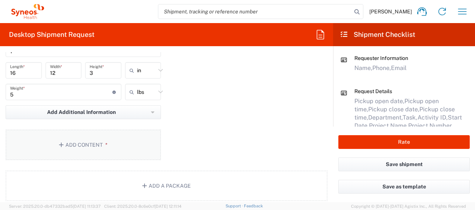
click at [116, 142] on button "Add Content *" at bounding box center [83, 145] width 155 height 31
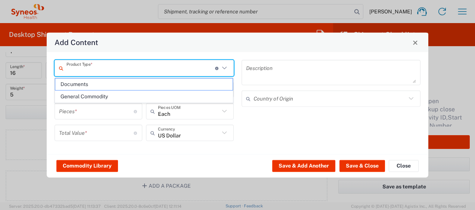
click at [182, 68] on input "text" at bounding box center [140, 68] width 149 height 13
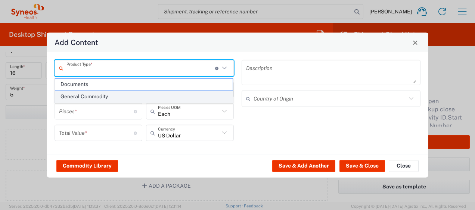
click at [120, 93] on span "General Commodity" at bounding box center [144, 97] width 178 height 12
type input "General Commodity"
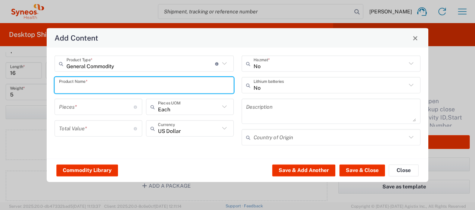
click at [108, 84] on input "text" at bounding box center [144, 85] width 170 height 13
type input "Microsoft Surface 4"
click at [281, 81] on input "text" at bounding box center [329, 85] width 153 height 13
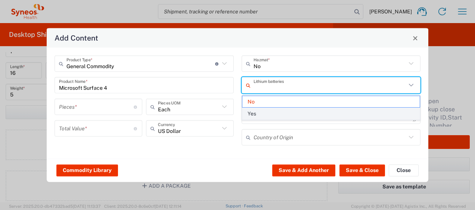
click at [274, 110] on span "Yes" at bounding box center [331, 114] width 178 height 12
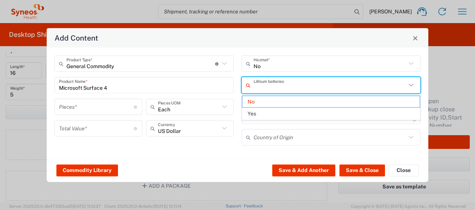
type input "Yes"
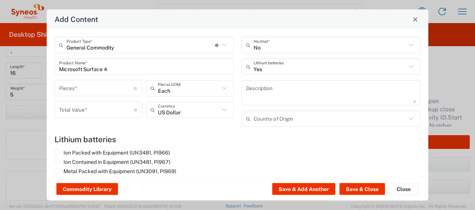
click at [92, 85] on input "number" at bounding box center [96, 88] width 75 height 13
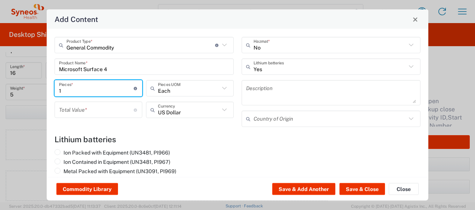
type input "1"
click at [85, 109] on input "number" at bounding box center [96, 109] width 75 height 13
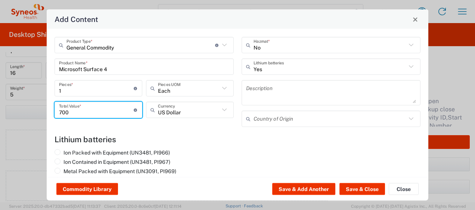
type input "700"
click at [296, 122] on input "text" at bounding box center [329, 118] width 153 height 13
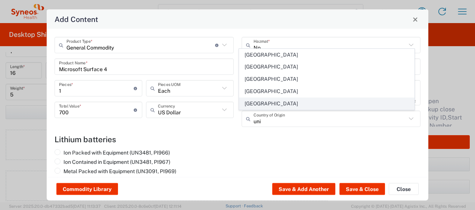
click at [302, 104] on span "[GEOGRAPHIC_DATA]" at bounding box center [326, 104] width 175 height 12
type input "[GEOGRAPHIC_DATA]"
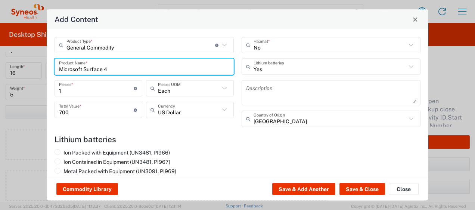
drag, startPoint x: 115, startPoint y: 69, endPoint x: -69, endPoint y: 26, distance: 189.6
click at [0, 26] on html "Ayman Abboud Home Shipment estimator Shipment tracking Desktop shipment request…" at bounding box center [237, 105] width 475 height 210
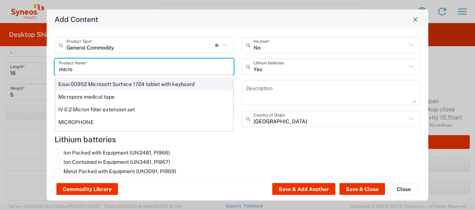
click at [121, 85] on div "Eisai 00952 Microsoft Surface 1724 tablet with keyboard" at bounding box center [144, 84] width 178 height 13
type input "Eisai 00952 Microsoft Surface 1724 tablet with keyboard"
type input "400"
type textarea "Eisai 00952 Microsoft Surface 1724 tablet with keyboard"
type input "[GEOGRAPHIC_DATA]"
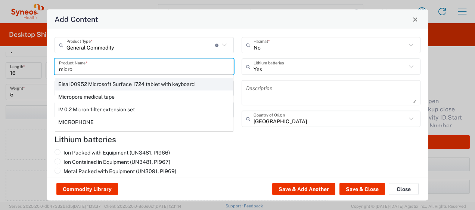
type input "No"
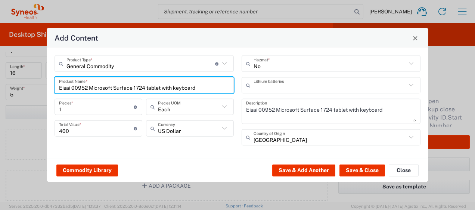
click at [284, 88] on input "text" at bounding box center [329, 85] width 153 height 13
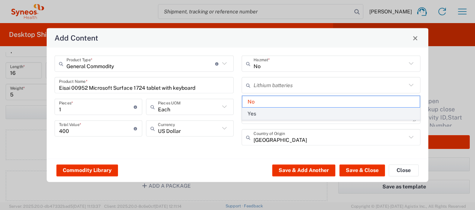
click at [265, 116] on span "Yes" at bounding box center [331, 114] width 178 height 12
type input "Yes"
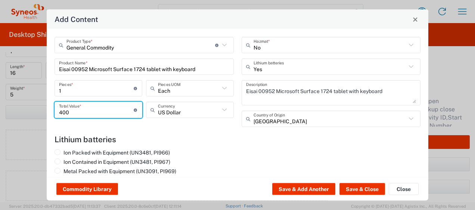
drag, startPoint x: 67, startPoint y: 106, endPoint x: 18, endPoint y: 95, distance: 50.5
click at [19, 96] on div "Add Content General Commodity Product Type * Document: Paper document generated…" at bounding box center [237, 105] width 475 height 210
type input "700"
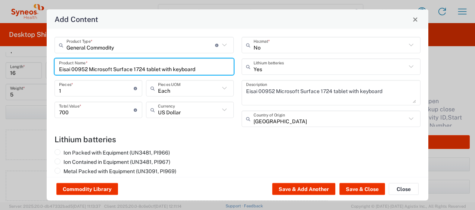
drag, startPoint x: 197, startPoint y: 68, endPoint x: 69, endPoint y: 51, distance: 129.4
click at [69, 51] on div "General Commodity Product Type * Document: Paper document generated internally …" at bounding box center [144, 85] width 187 height 96
click at [89, 68] on input "Eisai 00952 Microsoft Surface 1724 tablet with keyboard" at bounding box center [144, 66] width 170 height 13
click at [168, 66] on input "Microsoft Surface 1724 tablet with keyboard" at bounding box center [141, 66] width 164 height 13
type input "Microsoft Surface 4"
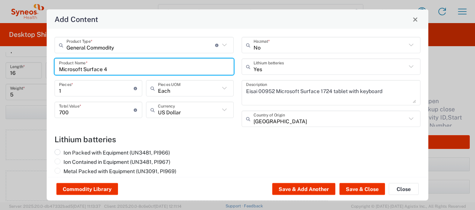
click at [111, 152] on label "Ion Packed with Equipment (UN3481, PI966)" at bounding box center [111, 153] width 115 height 7
click at [68, 152] on input "Ion Packed with Equipment (UN3481, PI966)" at bounding box center [65, 152] width 5 height 5
radio input "true"
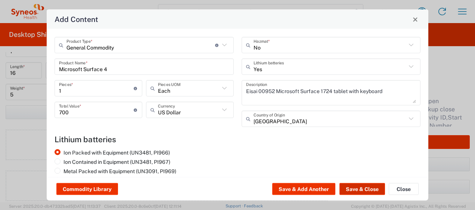
click at [358, 191] on button "Save & Close" at bounding box center [362, 190] width 46 height 12
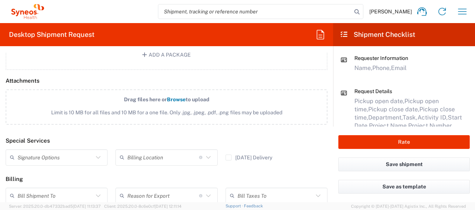
scroll to position [933, 0]
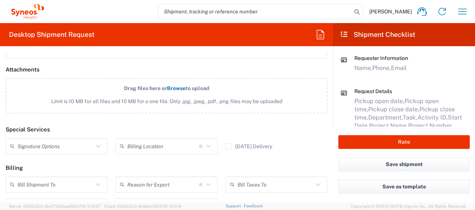
click at [74, 149] on input "text" at bounding box center [56, 146] width 76 height 13
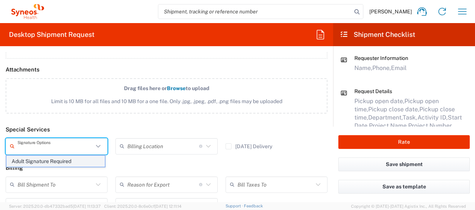
click at [37, 159] on span "Adult Signature Required" at bounding box center [55, 162] width 99 height 12
type input "Adult Signature Required"
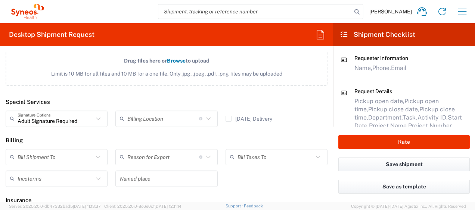
scroll to position [994, 0]
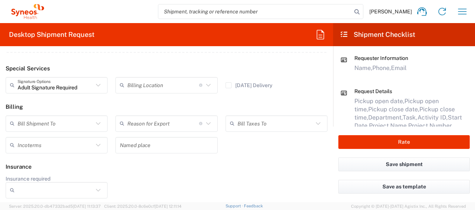
click at [74, 189] on input "Insurance required" at bounding box center [56, 191] width 76 height 12
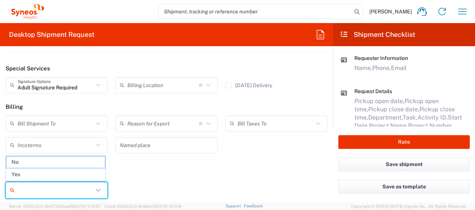
drag, startPoint x: 54, startPoint y: 178, endPoint x: 67, endPoint y: 177, distance: 13.1
click at [55, 177] on span "Yes" at bounding box center [55, 175] width 99 height 12
type input "Yes"
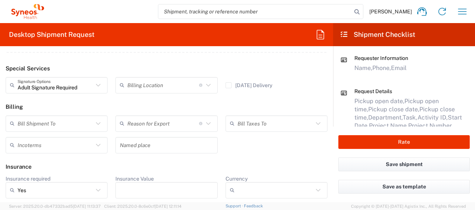
click at [133, 187] on input "Insurance Value" at bounding box center [166, 191] width 93 height 12
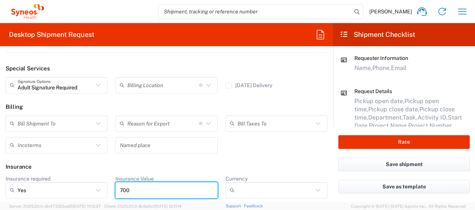
type input "700"
click at [251, 192] on input "Currency" at bounding box center [275, 191] width 76 height 12
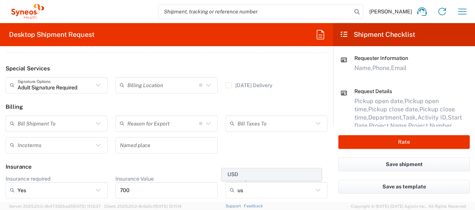
click at [272, 173] on span "USD" at bounding box center [271, 175] width 99 height 12
type input "USD"
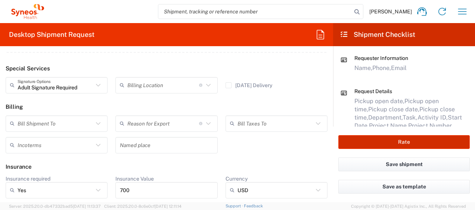
click at [394, 143] on button "Rate" at bounding box center [403, 142] width 131 height 14
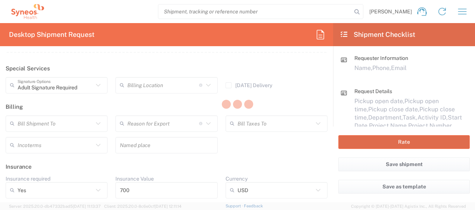
type input "4510 DEPARTMENTAL EXPENSE"
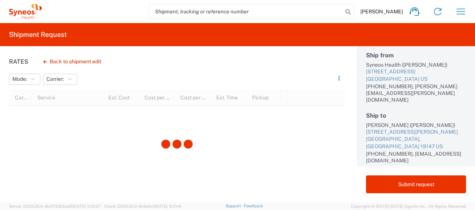
scroll to position [37, 0]
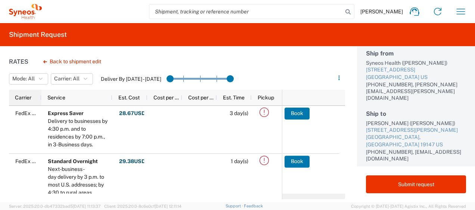
drag, startPoint x: 30, startPoint y: 97, endPoint x: 40, endPoint y: 97, distance: 10.1
click at [40, 97] on div at bounding box center [41, 98] width 3 height 16
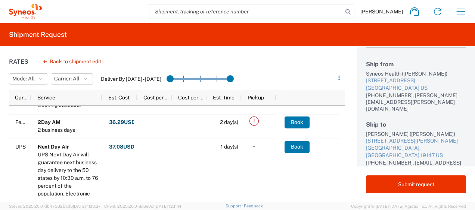
scroll to position [478, 0]
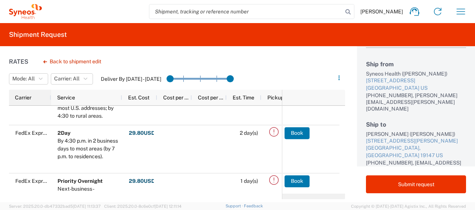
drag, startPoint x: 31, startPoint y: 97, endPoint x: 50, endPoint y: 100, distance: 20.1
click at [50, 100] on div at bounding box center [50, 98] width 3 height 16
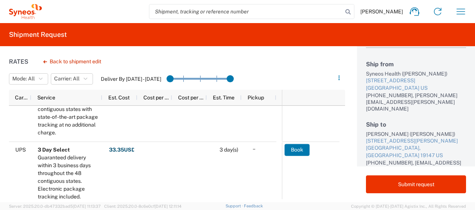
scroll to position [260, 0]
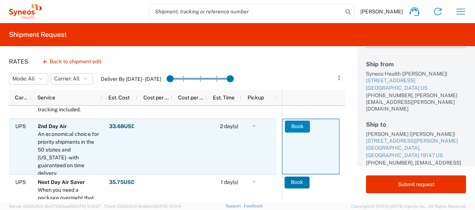
click at [289, 126] on button "Book" at bounding box center [297, 127] width 25 height 12
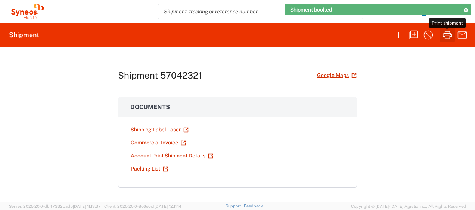
click at [446, 35] on icon "button" at bounding box center [447, 35] width 12 height 12
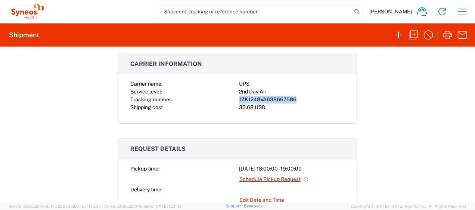
drag, startPoint x: 292, startPoint y: 97, endPoint x: 235, endPoint y: 96, distance: 57.1
click at [235, 96] on div "Carrier name: UPS Service level: 2nd Day Air Tracking number: 1ZK1248VA63866758…" at bounding box center [237, 95] width 214 height 31
copy div "1ZK1248VA638667586"
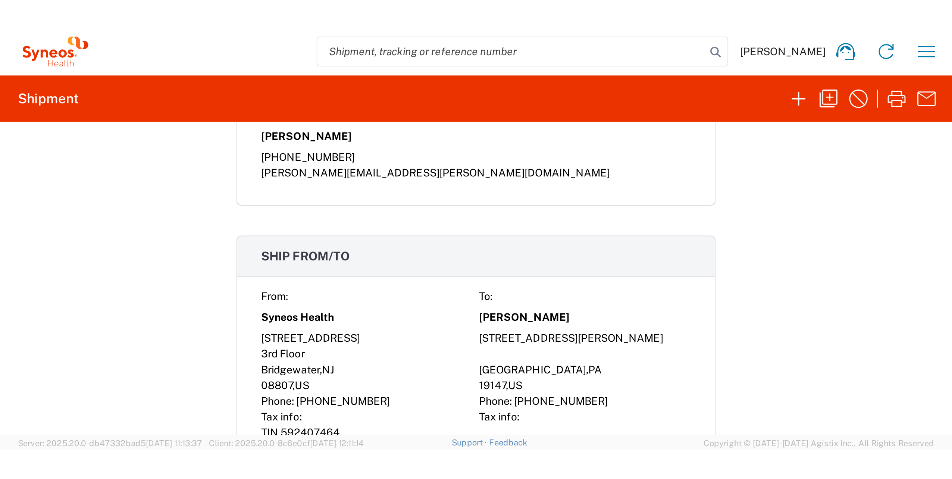
scroll to position [448, 0]
